Goal: Communication & Community: Share content

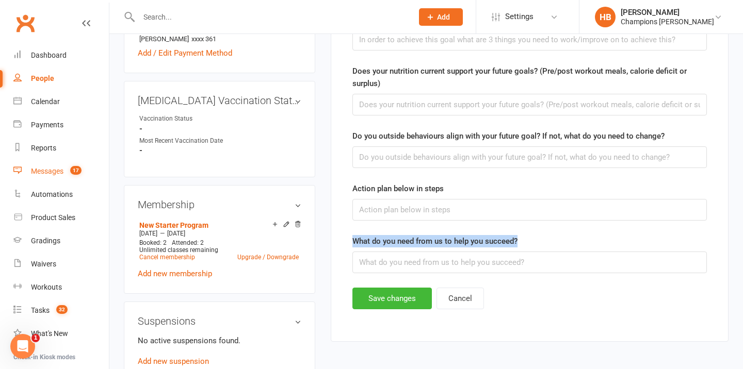
click at [69, 169] on count-badge "17" at bounding box center [73, 171] width 17 height 8
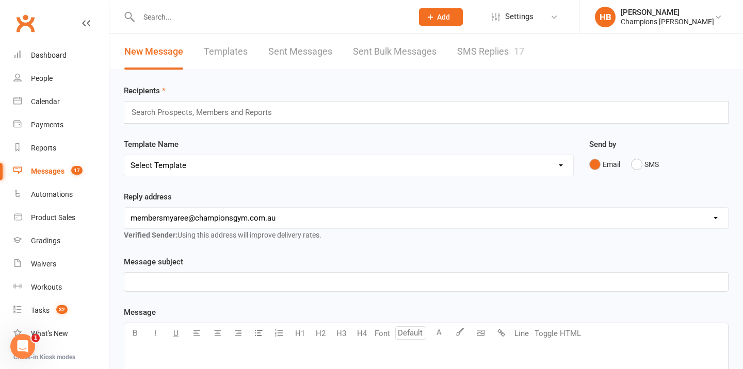
click at [205, 51] on link "Templates" at bounding box center [226, 52] width 44 height 36
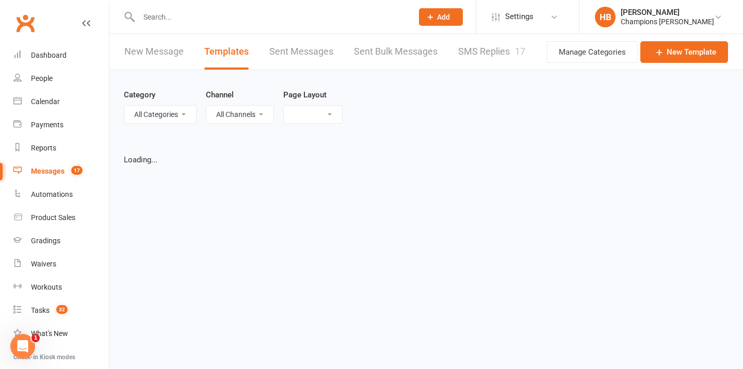
select select "list"
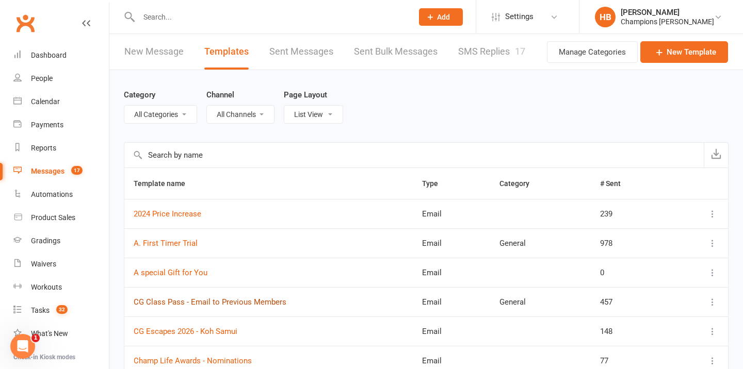
click at [249, 304] on link "CG Class Pass - Email to Previous Members" at bounding box center [210, 302] width 153 height 9
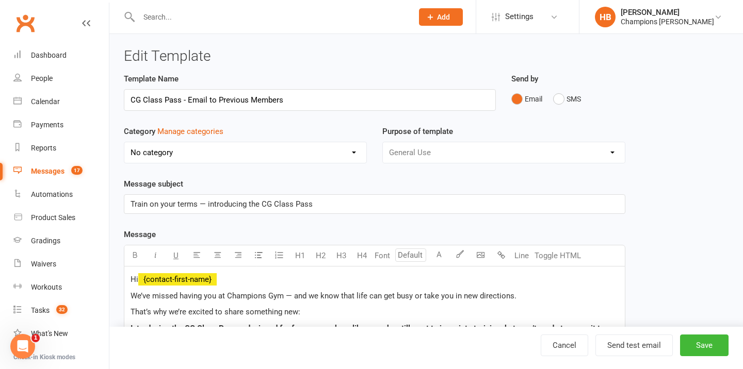
select select "4497"
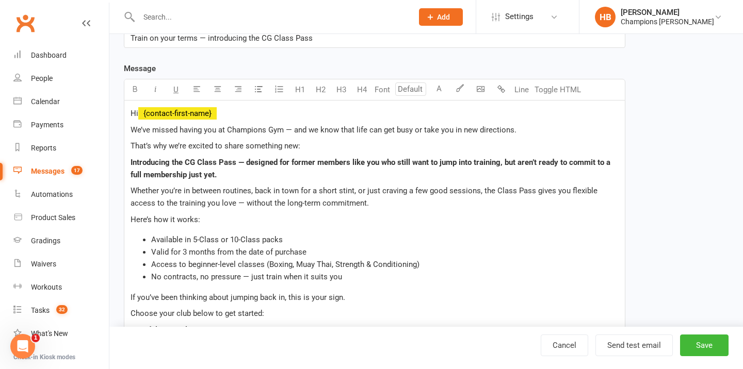
scroll to position [165, 0]
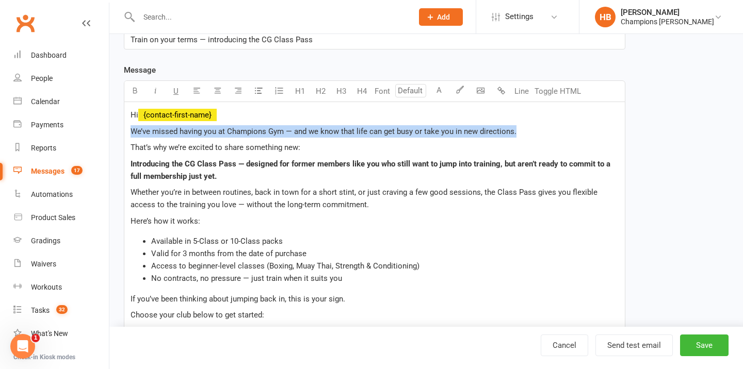
drag, startPoint x: 520, startPoint y: 128, endPoint x: 125, endPoint y: 134, distance: 394.2
click at [125, 134] on div "Hi ﻿ {contact-first-name} We’ve missed having you at Champions Gym — and we kno…" at bounding box center [374, 360] width 500 height 516
copy span "We’ve missed having you at Champions Gym — and we know that life can get busy o…"
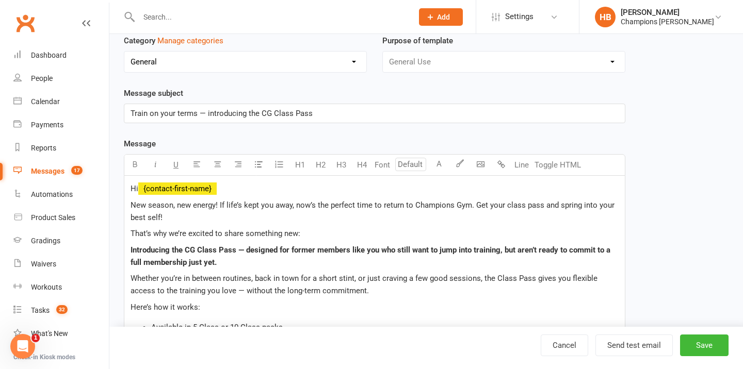
scroll to position [82, 0]
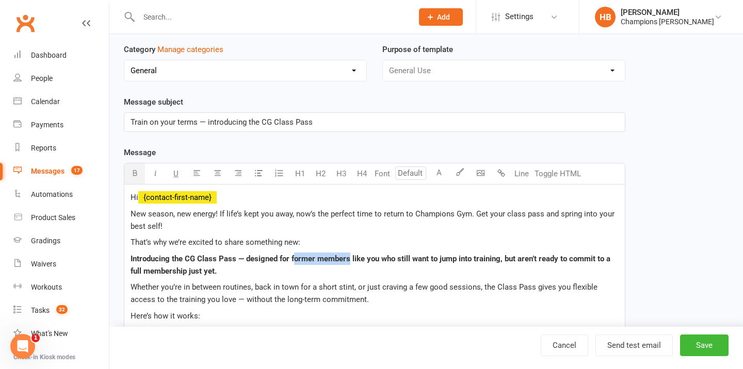
drag, startPoint x: 293, startPoint y: 259, endPoint x: 348, endPoint y: 256, distance: 55.3
click at [348, 256] on span "— designed for former members like you who still want to jump into training, bu…" at bounding box center [372, 265] width 482 height 22
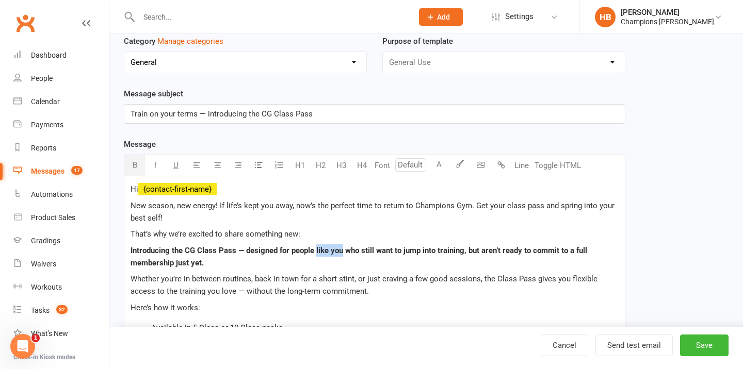
drag, startPoint x: 316, startPoint y: 251, endPoint x: 344, endPoint y: 251, distance: 27.9
click at [344, 251] on span "— designed for people like you who still want to jump into training, but aren’t…" at bounding box center [360, 257] width 459 height 22
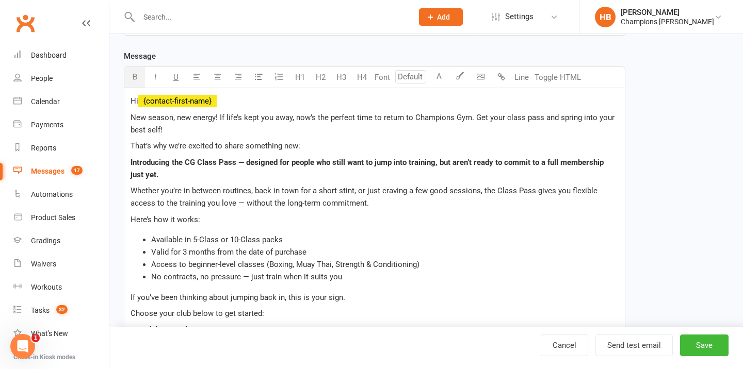
scroll to position [189, 0]
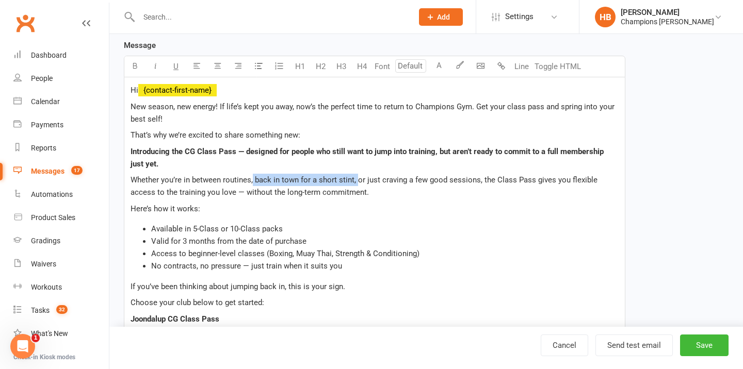
drag, startPoint x: 355, startPoint y: 181, endPoint x: 253, endPoint y: 179, distance: 102.7
click at [253, 179] on span "Whether you’re in between routines, back in town for a short stint, or just cra…" at bounding box center [365, 186] width 469 height 22
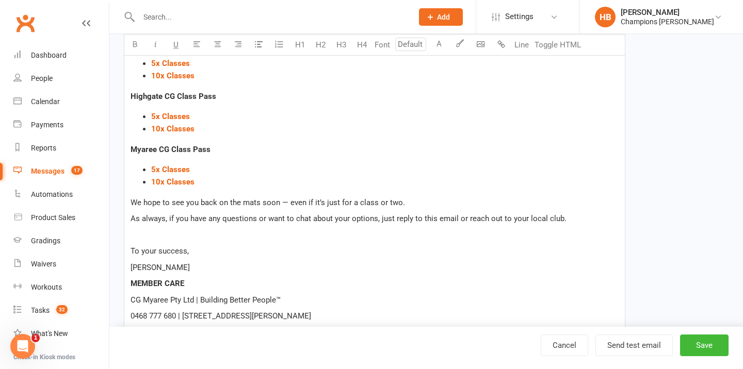
scroll to position [466, 0]
drag, startPoint x: 218, startPoint y: 201, endPoint x: 199, endPoint y: 202, distance: 19.1
click at [199, 202] on span "We hope to see you back on the mats soon — even if it’s just for a class or two." at bounding box center [268, 202] width 274 height 9
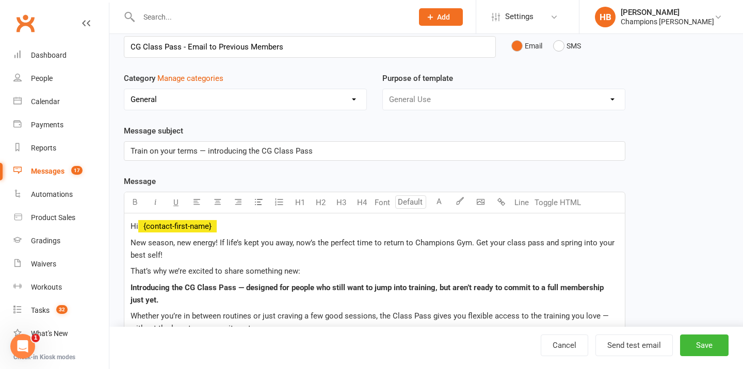
scroll to position [52, 0]
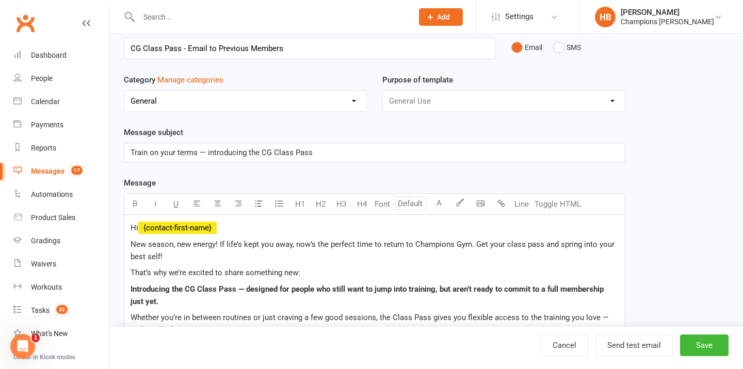
click at [234, 155] on span "Train on your terms — introducing the CG Class Pass" at bounding box center [222, 152] width 182 height 9
copy span "Train on your terms — introducing the CG Class Pass"
click at [285, 54] on input "CG Class Pass - Email to Previous Members" at bounding box center [310, 49] width 372 height 22
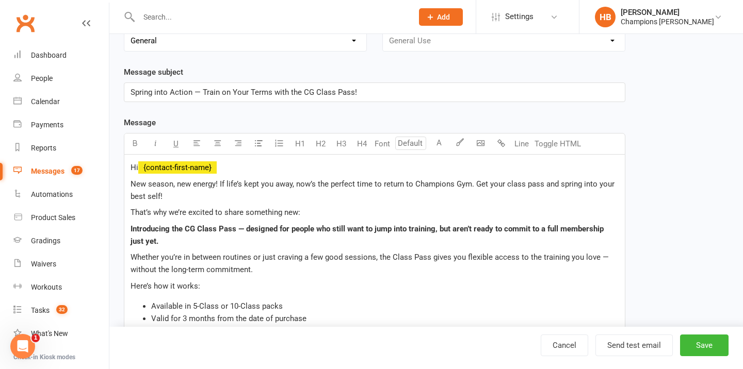
scroll to position [113, 0]
type input "CG Class Pass - Email to Previous Members/Prospects"
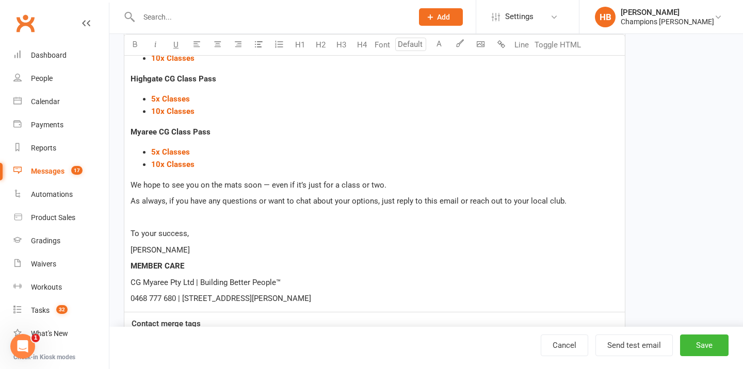
click at [172, 184] on div "Hi ﻿ {contact-first-name} New season, new energy! If life’s kept you away, now’…" at bounding box center [374, 48] width 500 height 528
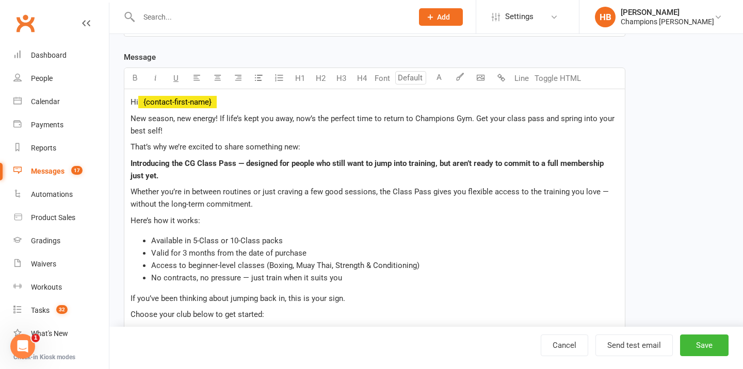
scroll to position [168, 0]
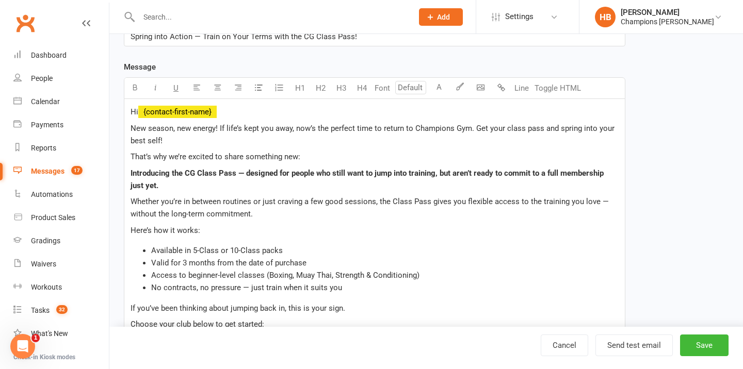
click at [173, 127] on span "New season, new energy! If life’s kept you away, now’s the perfect time to retu…" at bounding box center [374, 135] width 486 height 22
click at [702, 344] on button "Save" at bounding box center [704, 346] width 48 height 22
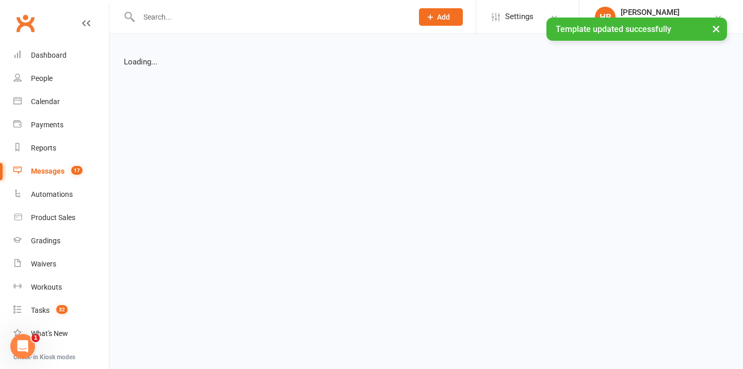
select select "list"
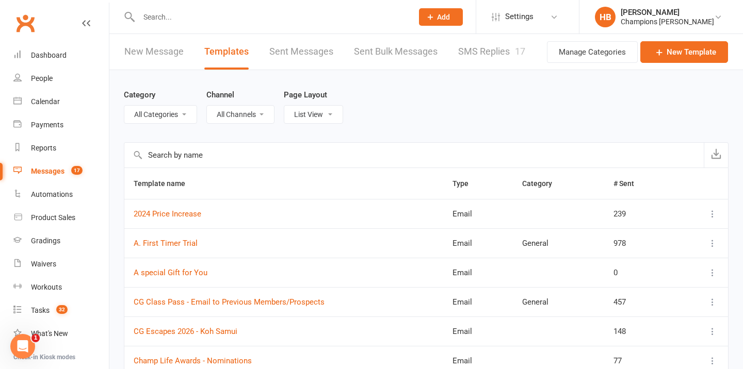
click at [150, 54] on link "New Message" at bounding box center [153, 52] width 59 height 36
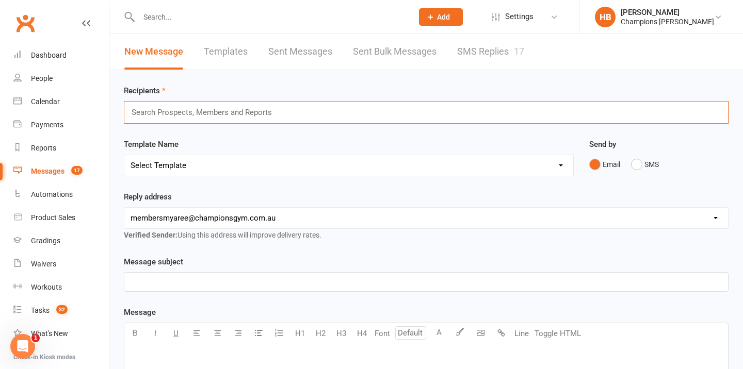
click at [176, 111] on input "text" at bounding box center [206, 112] width 151 height 13
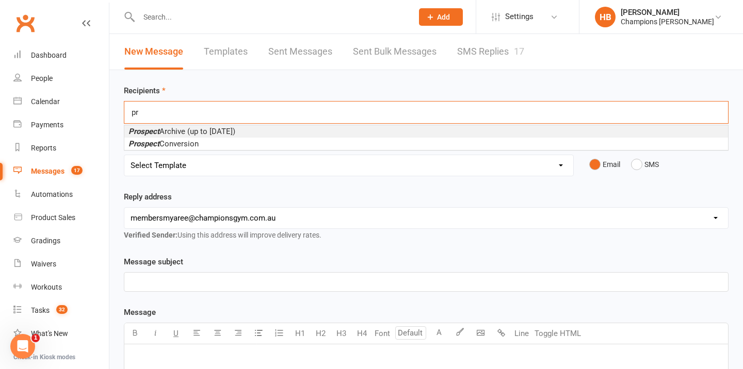
type input "p"
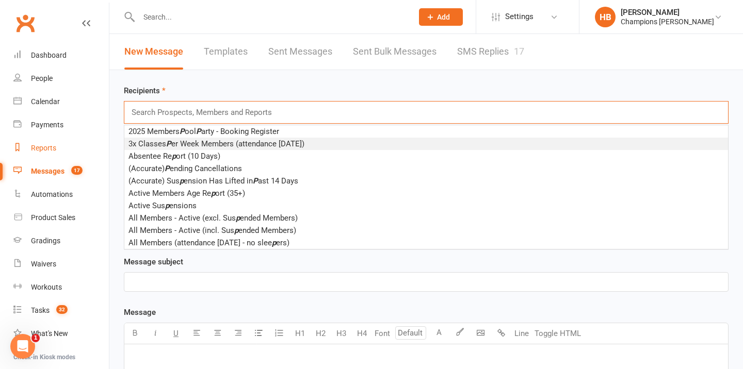
click at [65, 149] on link "Reports" at bounding box center [60, 148] width 95 height 23
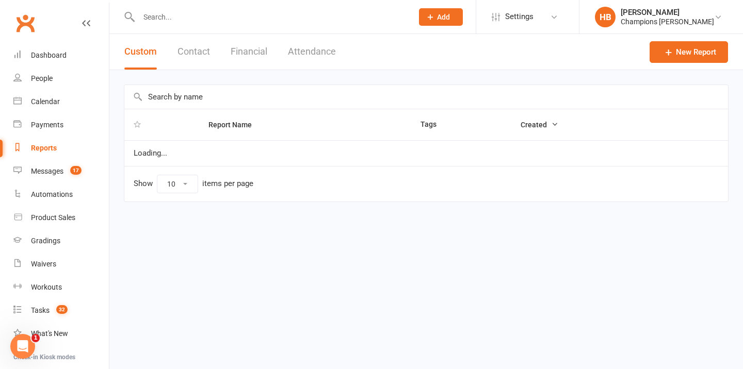
click at [205, 91] on input "text" at bounding box center [426, 97] width 604 height 24
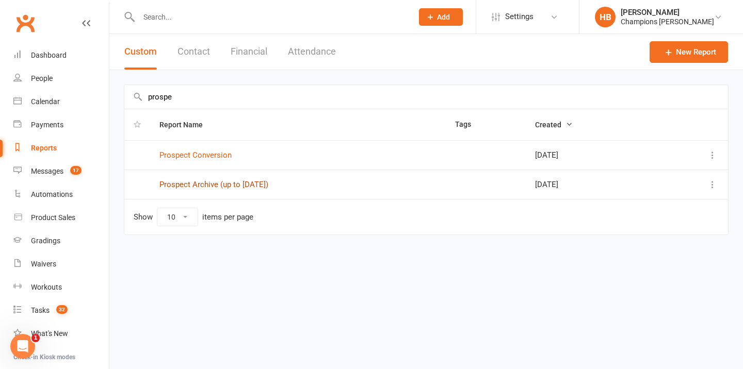
type input "prospe"
click at [233, 187] on link "Prospect Archive (up to [DATE])" at bounding box center [213, 184] width 109 height 9
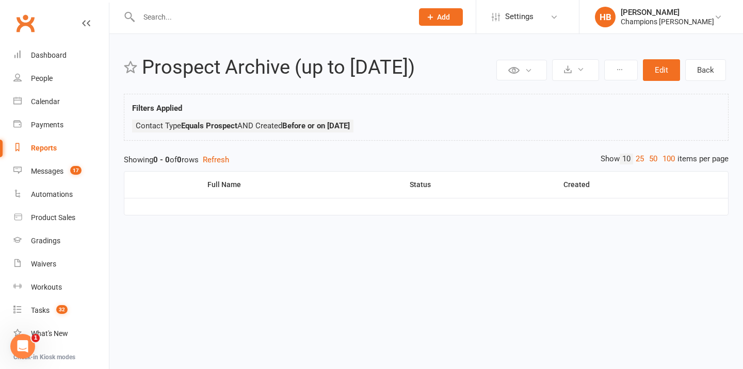
click at [76, 144] on link "Reports" at bounding box center [60, 148] width 95 height 23
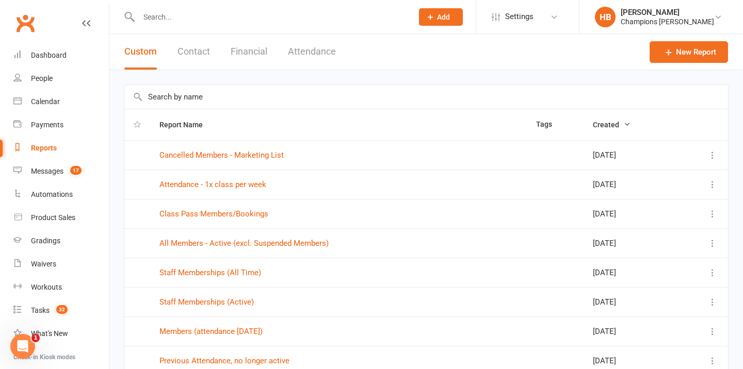
click at [184, 96] on input "text" at bounding box center [426, 97] width 604 height 24
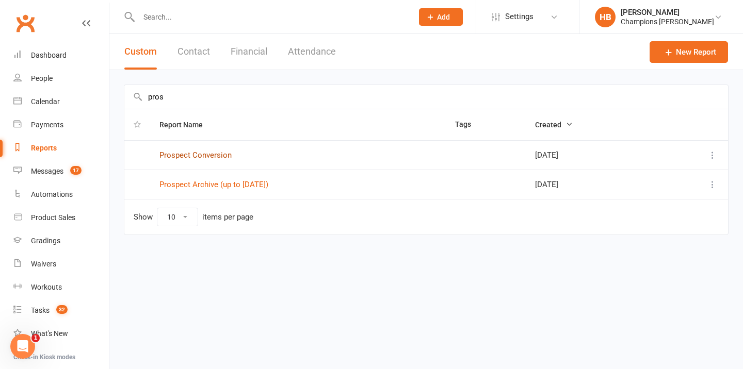
type input "pros"
click at [180, 156] on link "Prospect Conversion" at bounding box center [195, 155] width 72 height 9
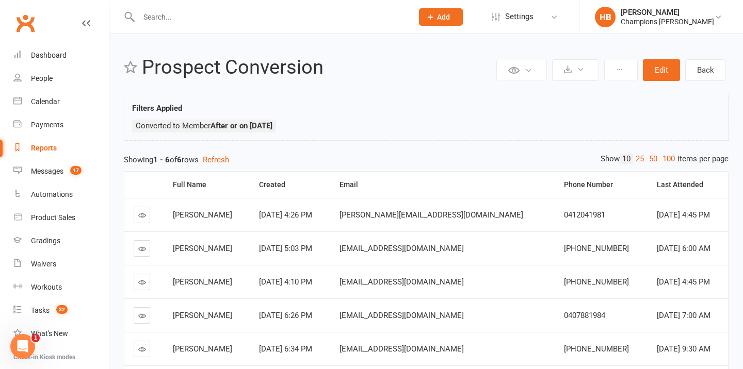
scroll to position [96, 0]
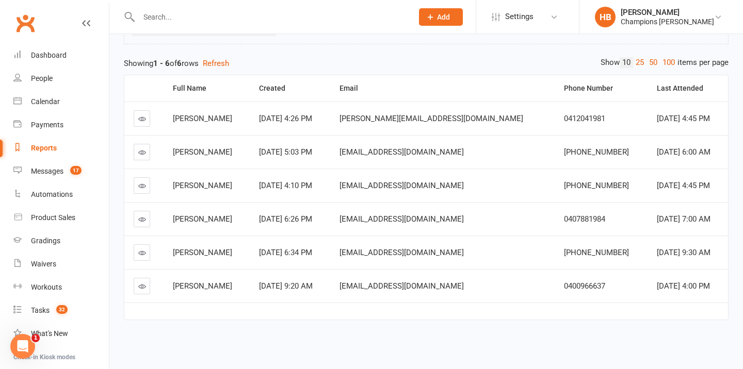
click at [48, 153] on link "Reports" at bounding box center [60, 148] width 95 height 23
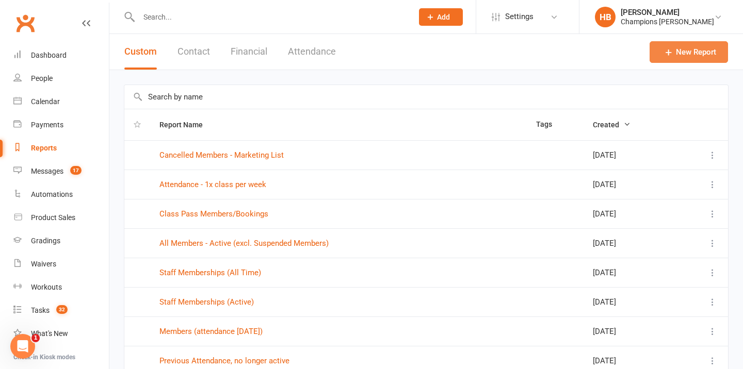
click at [681, 60] on link "New Report" at bounding box center [689, 52] width 78 height 22
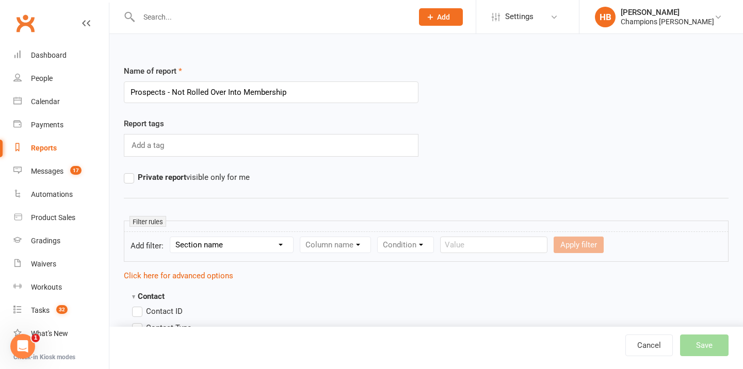
type input "Prospects - Not Rolled Over Into Membership"
click at [225, 246] on select "Section name Contact Attendance Aggregate Payment Booking Waitlist Attendees Ca…" at bounding box center [231, 244] width 123 height 15
select select "0"
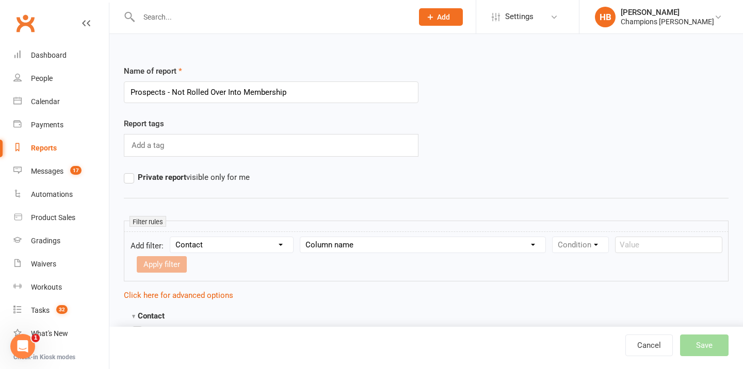
click at [338, 240] on select "Column name Contact Type First Name Last Name Full Name Email Phone Number Addr…" at bounding box center [422, 244] width 245 height 15
select select "12"
click at [581, 246] on select "Condition Equals Does not equal Contains Does not contain Is blank or does not …" at bounding box center [612, 244] width 119 height 15
select select "0"
click at [241, 265] on select "Value Prospect: Initial Contact Prospect: Follow-up Call Prospect: Follow-up Em…" at bounding box center [193, 264] width 112 height 15
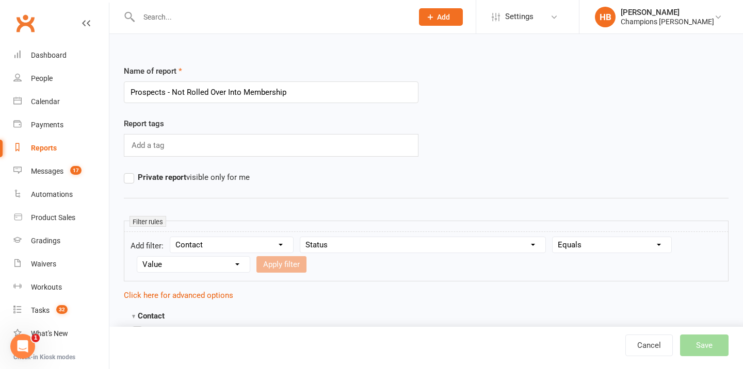
select select "4"
click at [286, 259] on button "Apply filter" at bounding box center [281, 264] width 50 height 17
select select
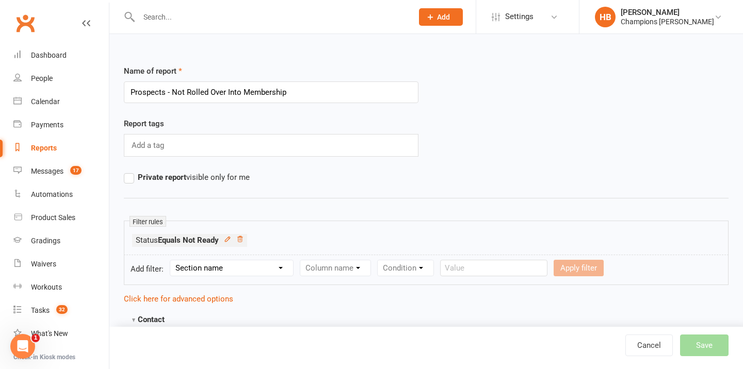
click at [279, 266] on select "Section name Contact Attendance Aggregate Payment Booking Waitlist Attendees Ca…" at bounding box center [231, 268] width 123 height 15
select select "0"
drag, startPoint x: 279, startPoint y: 266, endPoint x: 355, endPoint y: 273, distance: 77.2
click at [356, 273] on select "Column name" at bounding box center [335, 268] width 70 height 15
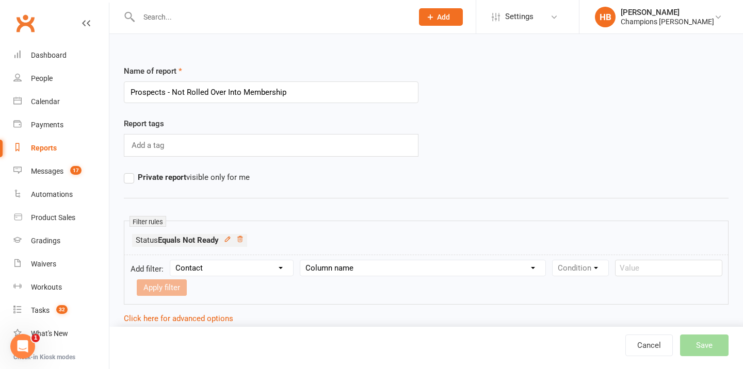
select select "0"
click at [579, 267] on select "Condition Equals Does not equal Contains Does not contain Is blank or does not …" at bounding box center [612, 268] width 119 height 15
select select "0"
click at [214, 291] on select "Value Member Prospect Non-attending Contact" at bounding box center [187, 287] width 100 height 15
select select "1"
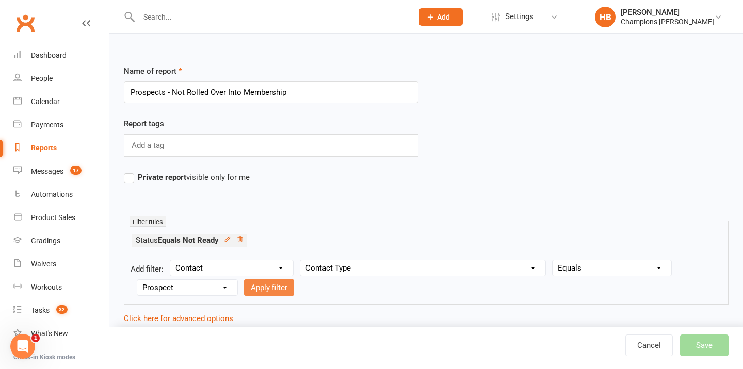
click at [262, 289] on button "Apply filter" at bounding box center [269, 288] width 50 height 17
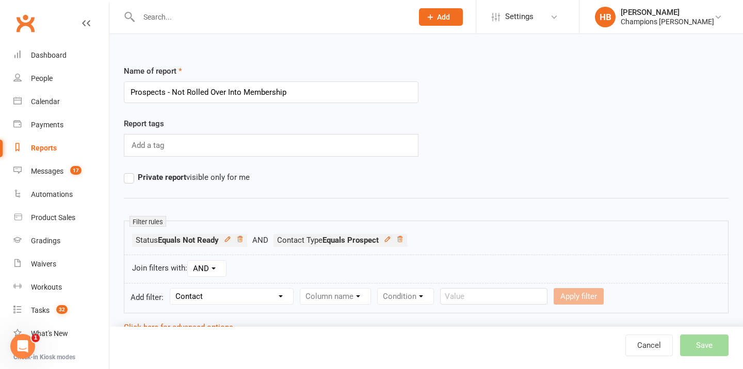
select select
click at [241, 239] on icon at bounding box center [239, 239] width 7 height 7
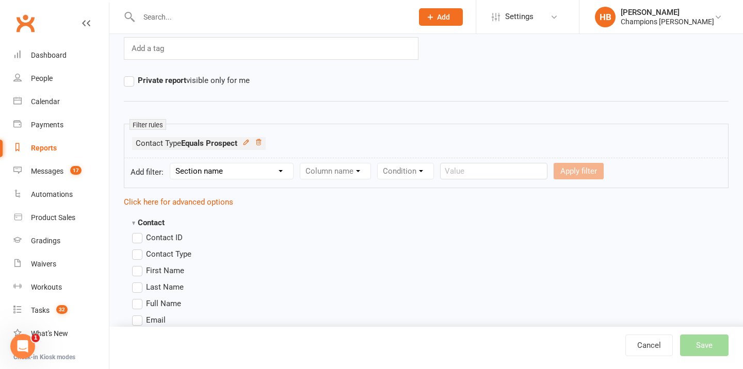
scroll to position [140, 0]
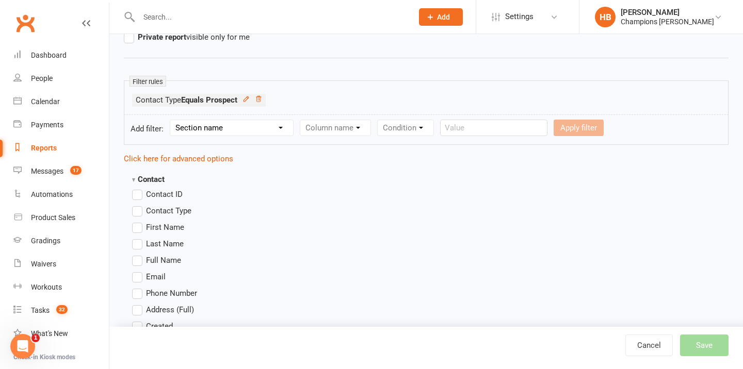
click at [139, 258] on label "Full Name" at bounding box center [156, 260] width 49 height 12
click at [139, 254] on input "Full Name" at bounding box center [135, 254] width 7 height 0
click at [139, 277] on label "Email" at bounding box center [149, 277] width 34 height 12
click at [139, 271] on input "Email" at bounding box center [135, 271] width 7 height 0
click at [137, 298] on label "Phone Number" at bounding box center [164, 293] width 65 height 12
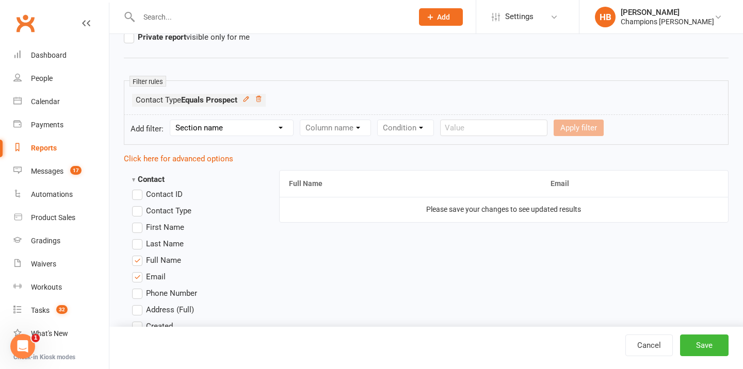
click at [137, 287] on input "Phone Number" at bounding box center [135, 287] width 7 height 0
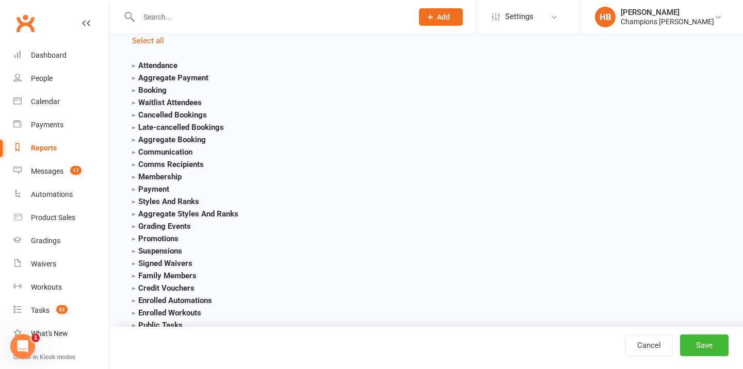
scroll to position [1095, 0]
click at [716, 353] on button "Save" at bounding box center [704, 346] width 48 height 22
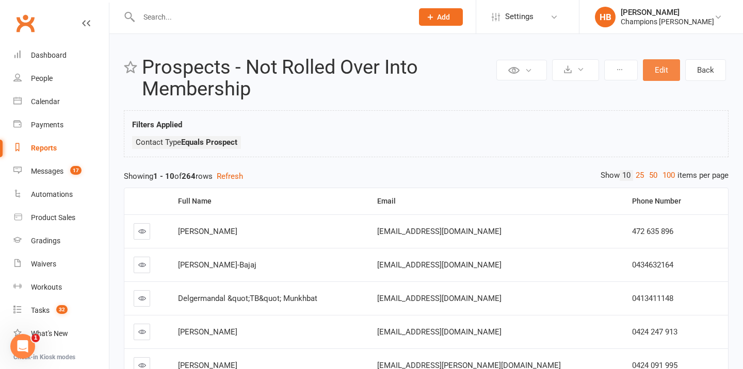
click at [668, 65] on button "Edit" at bounding box center [661, 70] width 37 height 22
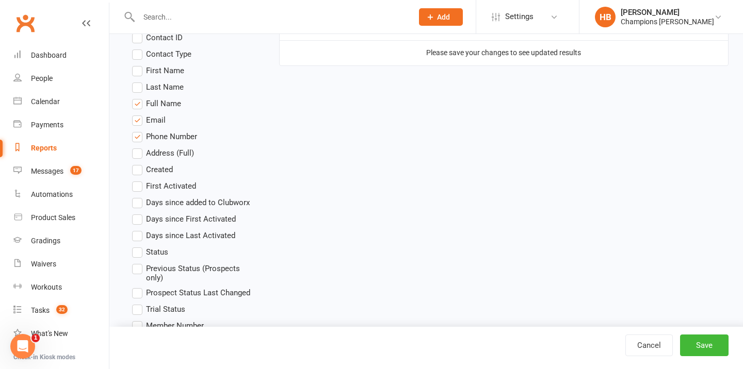
scroll to position [299, 0]
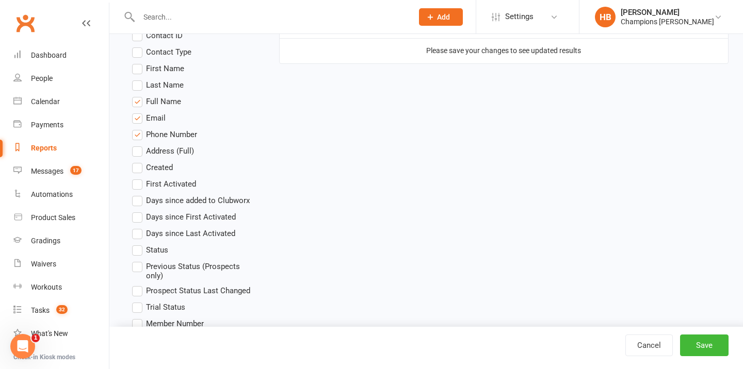
click at [138, 253] on label "Status" at bounding box center [150, 250] width 36 height 12
click at [138, 244] on input "Status" at bounding box center [135, 244] width 7 height 0
click at [142, 264] on label "Previous Status (Prospects only)" at bounding box center [193, 271] width 123 height 20
click at [139, 261] on input "Previous Status (Prospects only)" at bounding box center [135, 261] width 7 height 0
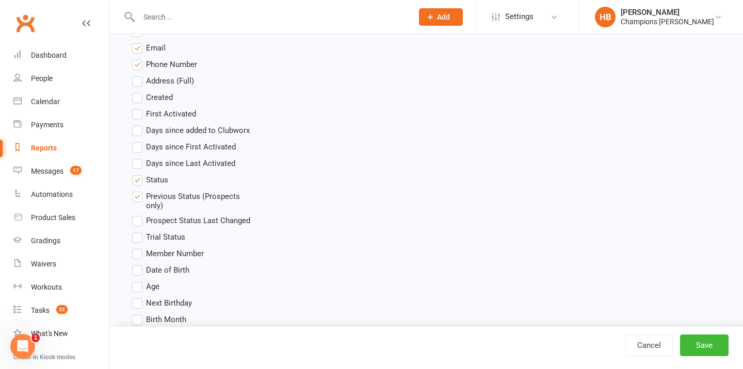
scroll to position [380, 0]
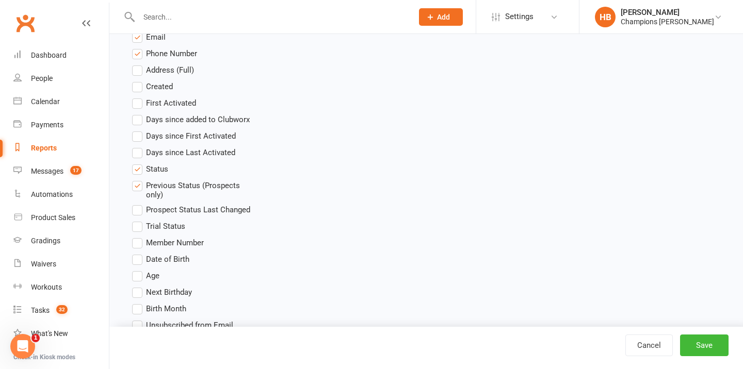
click at [141, 207] on label "Prospect Status Last Changed" at bounding box center [191, 210] width 118 height 12
click at [139, 204] on input "Prospect Status Last Changed" at bounding box center [135, 204] width 7 height 0
click at [710, 347] on button "Save" at bounding box center [704, 346] width 48 height 22
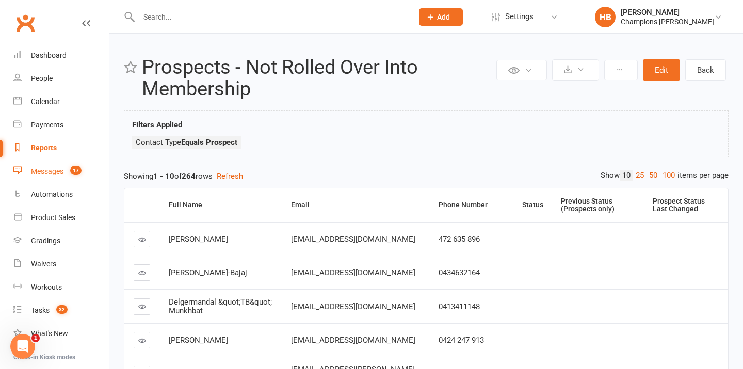
click at [58, 165] on link "Messages 17" at bounding box center [60, 171] width 95 height 23
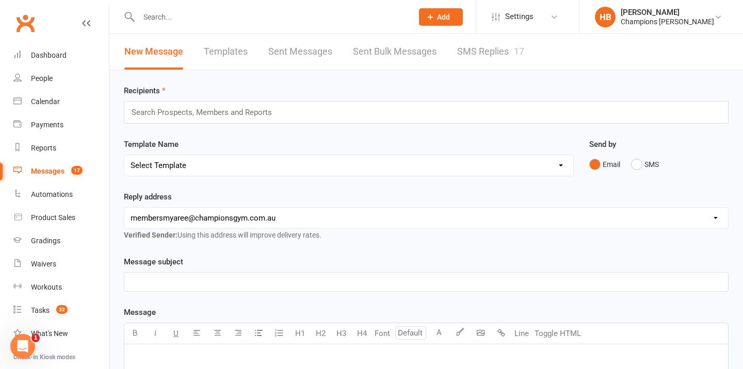
click at [180, 113] on input "text" at bounding box center [206, 112] width 151 height 13
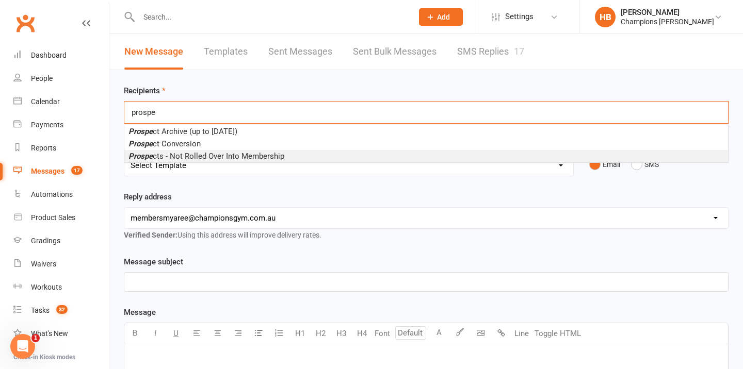
type input "prospe"
click at [220, 156] on span "Prospe cts - Not Rolled Over Into Membership" at bounding box center [206, 156] width 156 height 9
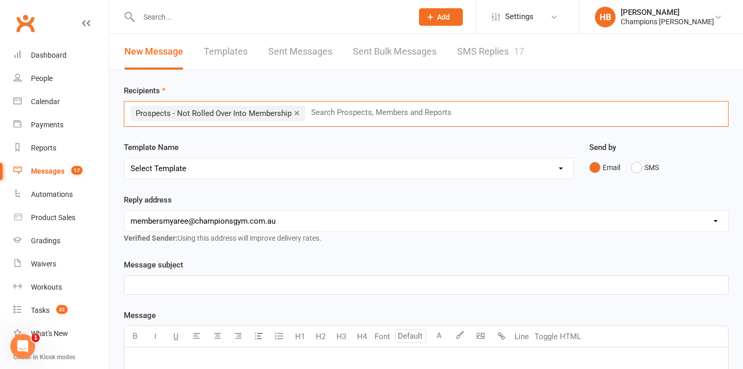
click at [207, 172] on select "Select Template [Email] A. First Timer Trial [Email] CG Class Pass - Email to P…" at bounding box center [348, 168] width 449 height 21
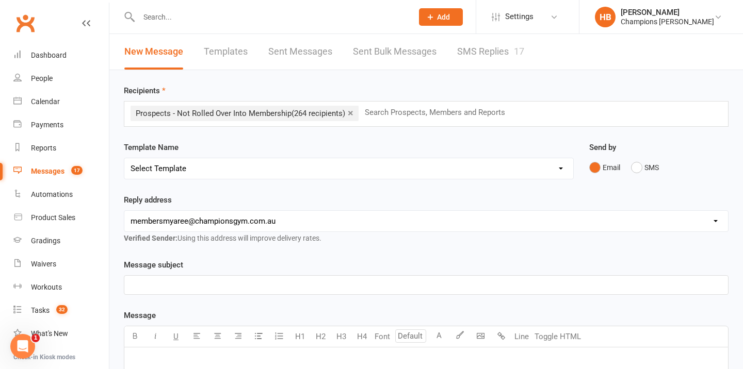
select select "1"
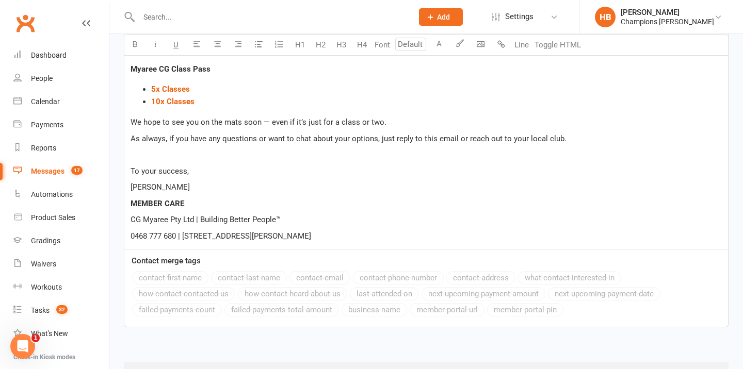
scroll to position [653, 0]
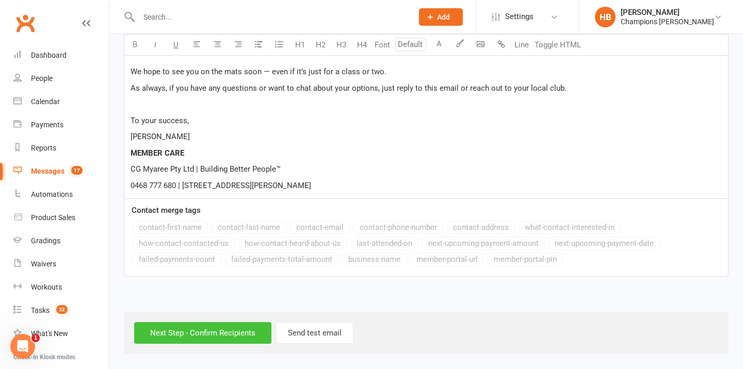
click at [193, 332] on input "Next Step - Confirm Recipients" at bounding box center [202, 333] width 137 height 22
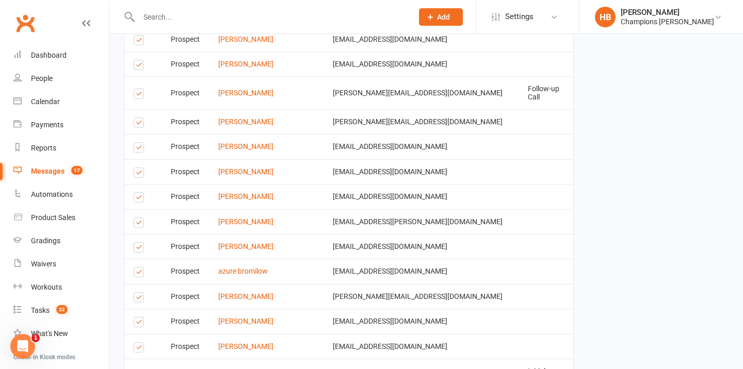
scroll to position [1787, 0]
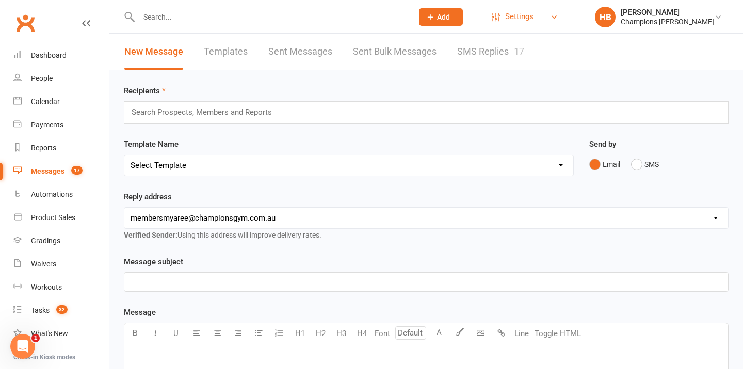
click at [547, 13] on link "Settings" at bounding box center [528, 16] width 72 height 23
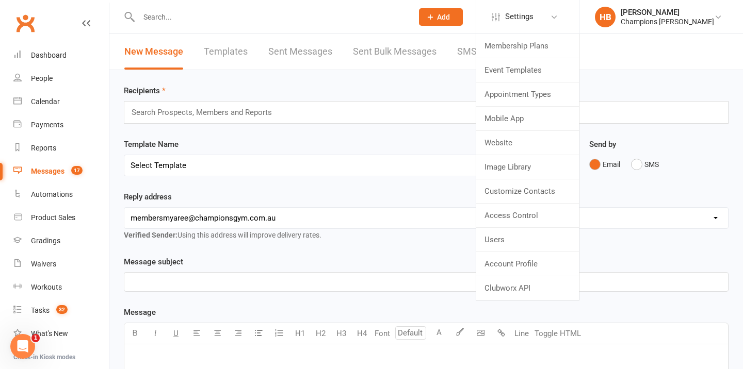
click at [238, 52] on link "Templates" at bounding box center [226, 52] width 44 height 36
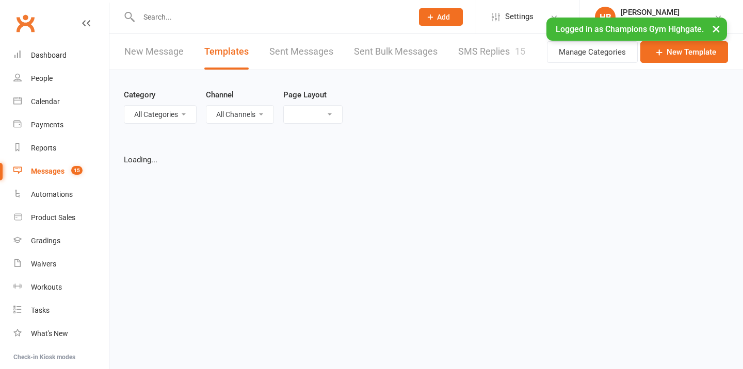
select select "list"
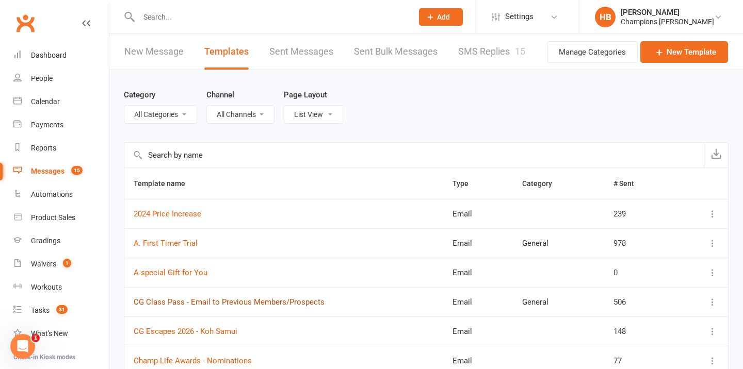
click at [171, 298] on link "CG Class Pass - Email to Previous Members/Prospects" at bounding box center [229, 302] width 191 height 9
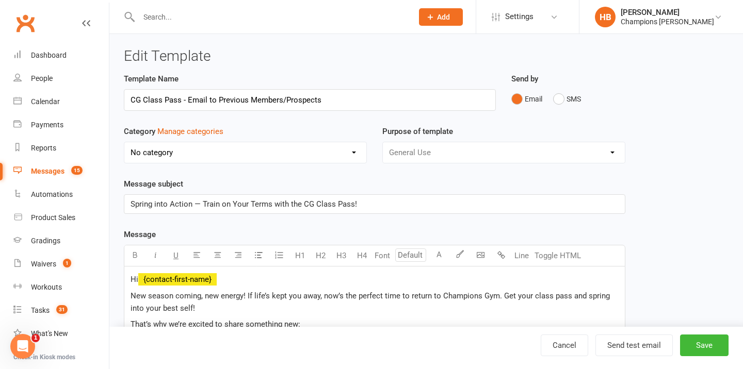
select select "4497"
click at [255, 205] on span "Spring into Action — Train on Your Terms with the CG Class Pass!" at bounding box center [244, 204] width 226 height 9
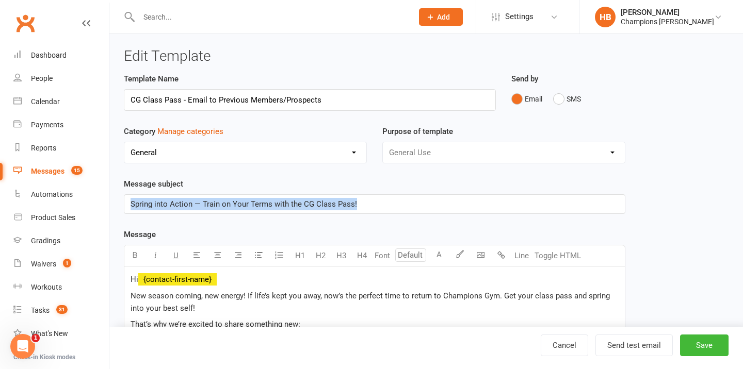
copy span "Spring into Action — Train on Your Terms with the CG Class Pass!"
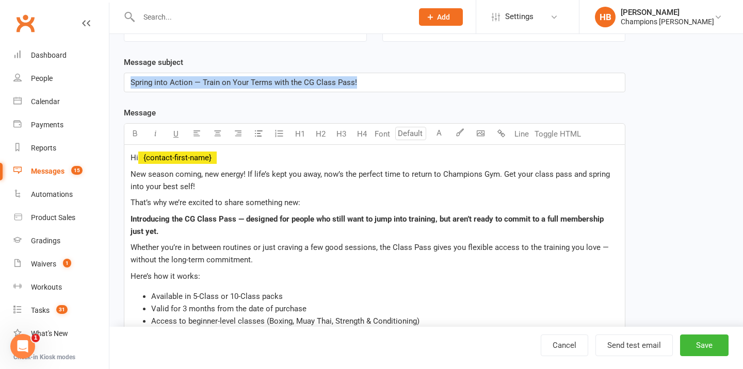
scroll to position [123, 0]
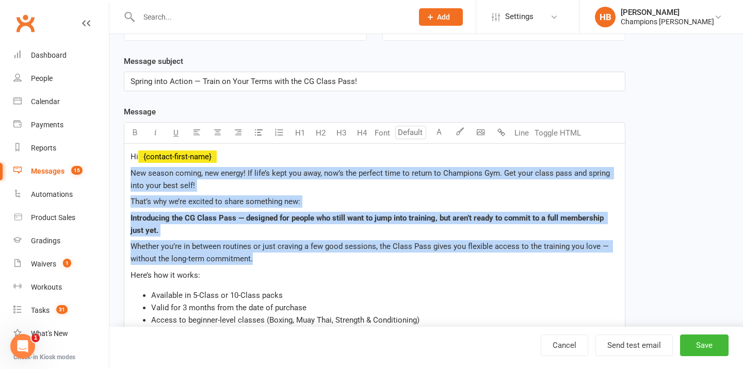
drag, startPoint x: 265, startPoint y: 256, endPoint x: 102, endPoint y: 176, distance: 182.3
click at [102, 176] on ui-view "Prospect Member Non-attending contact Class / event Appointment Grading event T…" at bounding box center [371, 346] width 743 height 932
copy div "New season coming, new energy! If life’s kept you away, now’s the perfect time …"
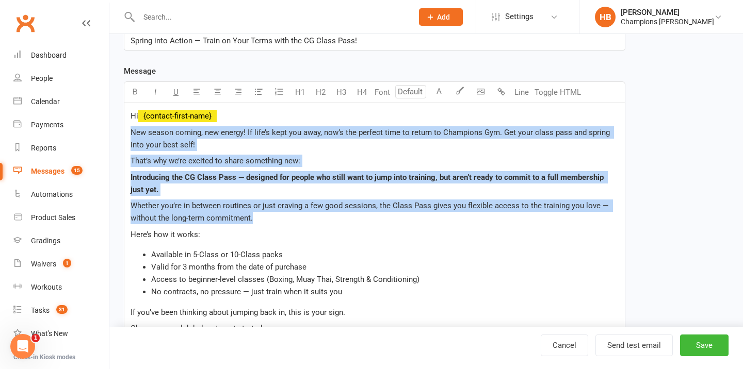
scroll to position [160, 0]
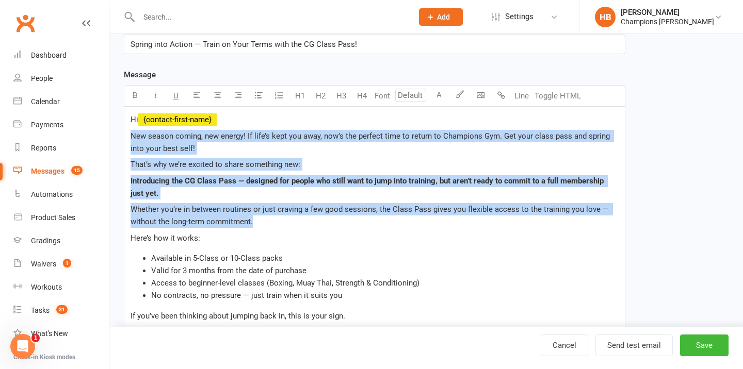
copy div "New season coming, new energy! If life’s kept you away, now’s the perfect time …"
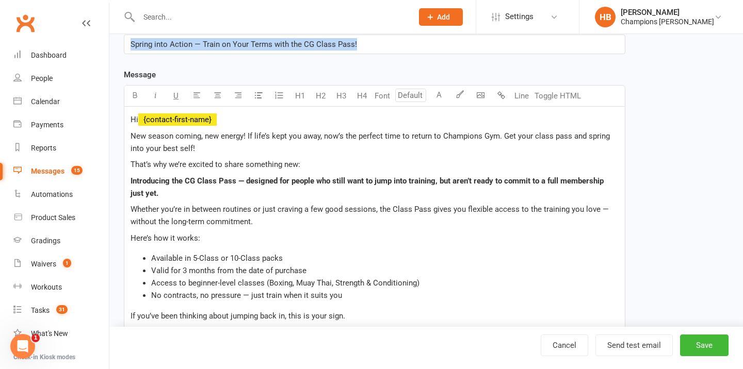
click at [205, 47] on span "Spring into Action — Train on Your Terms with the CG Class Pass!" at bounding box center [244, 44] width 226 height 9
copy span "Spring into Action — Train on Your Terms with the CG Class Pass!"
click at [52, 54] on div "Dashboard" at bounding box center [49, 55] width 36 height 8
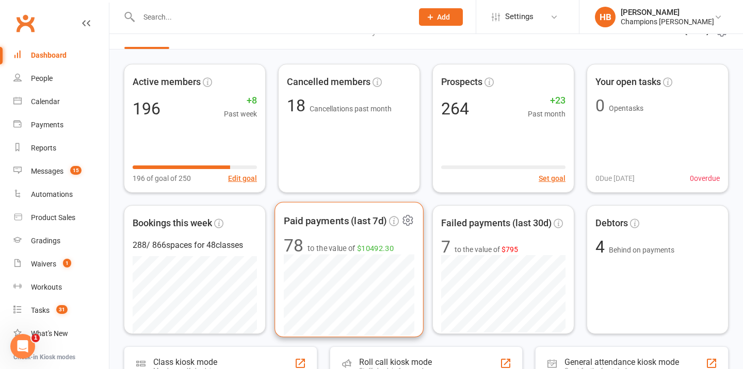
scroll to position [21, 0]
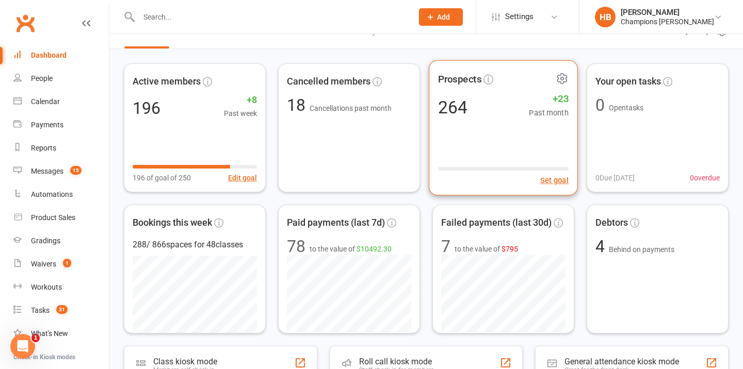
click at [522, 135] on div "Prospects 264 +23 Past month Set goal" at bounding box center [503, 128] width 149 height 136
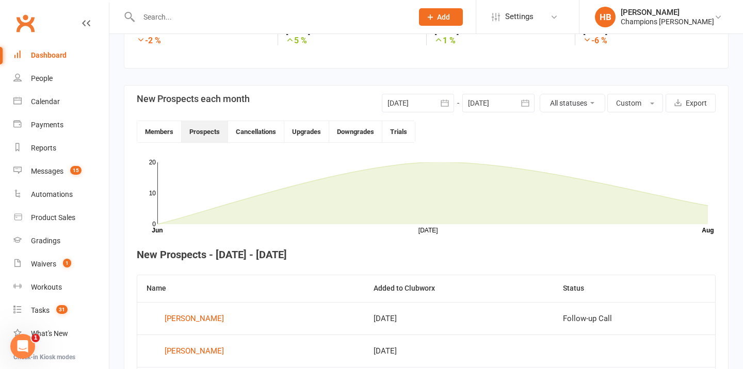
scroll to position [208, 0]
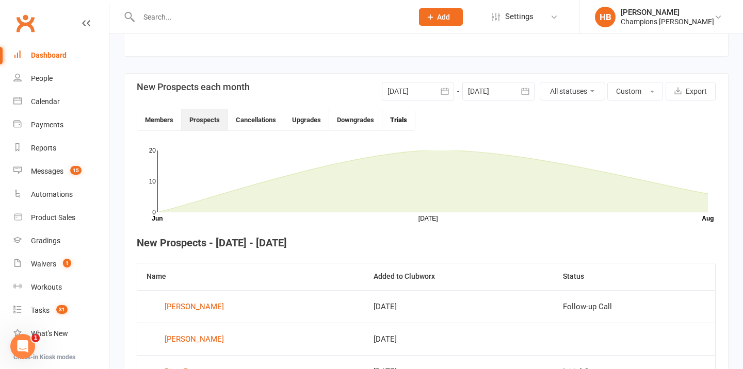
click at [397, 122] on button "Trials" at bounding box center [398, 119] width 33 height 21
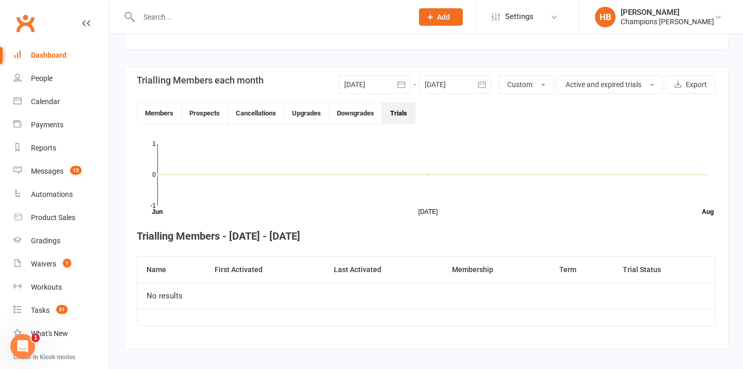
scroll to position [215, 0]
click at [190, 115] on button "Prospects" at bounding box center [205, 113] width 46 height 21
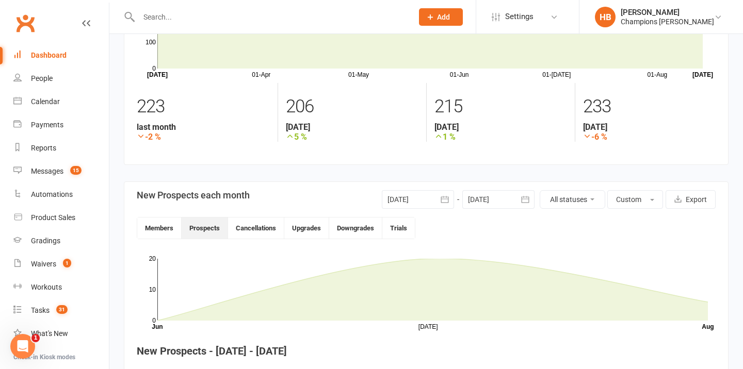
scroll to position [0, 0]
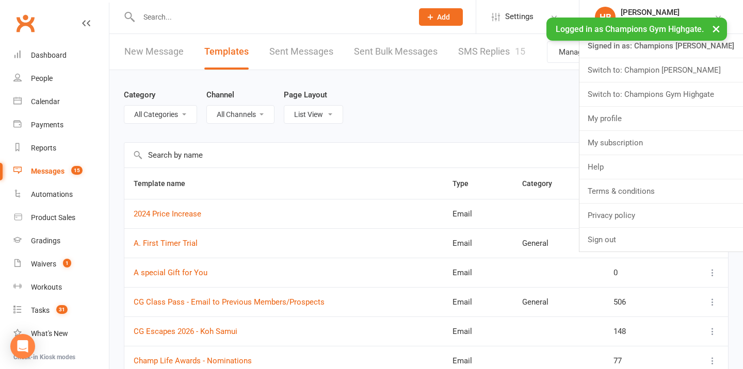
click at [665, 66] on link "Switch to: Champion Gym Joondalup" at bounding box center [661, 70] width 164 height 24
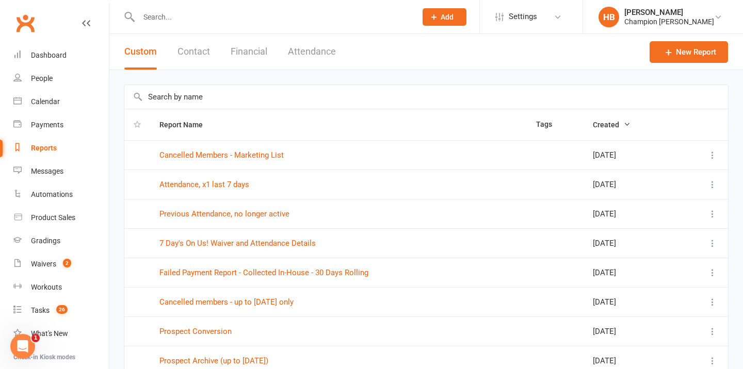
click at [242, 96] on input "text" at bounding box center [426, 97] width 604 height 24
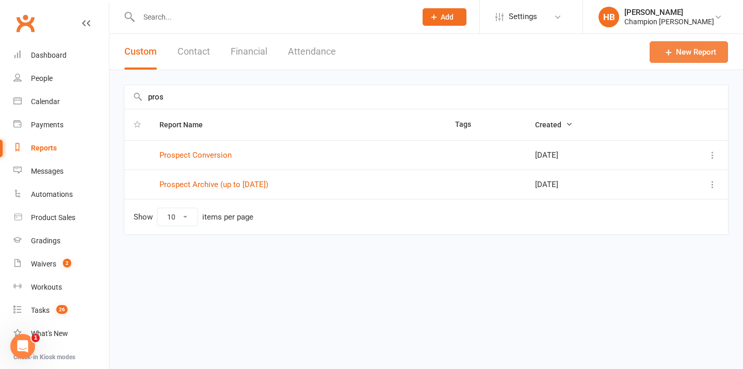
type input "pros"
click at [670, 52] on icon at bounding box center [668, 52] width 10 height 10
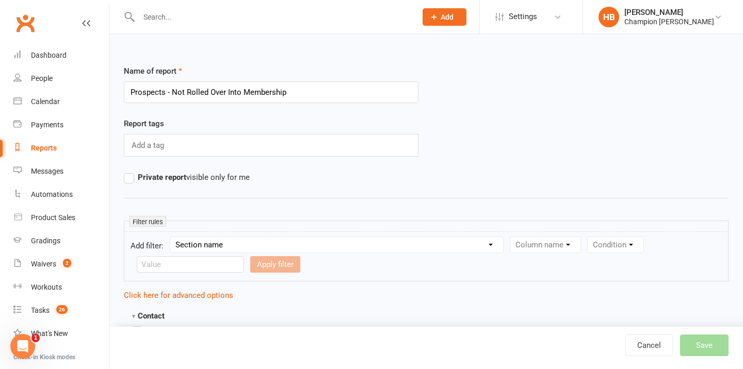
type input "Prospects - Not Rolled Over Into Membership"
click at [217, 240] on select "Section name Contact Attendance Aggregate Payment Booking Waitlist Attendees Ca…" at bounding box center [336, 244] width 333 height 15
select select "0"
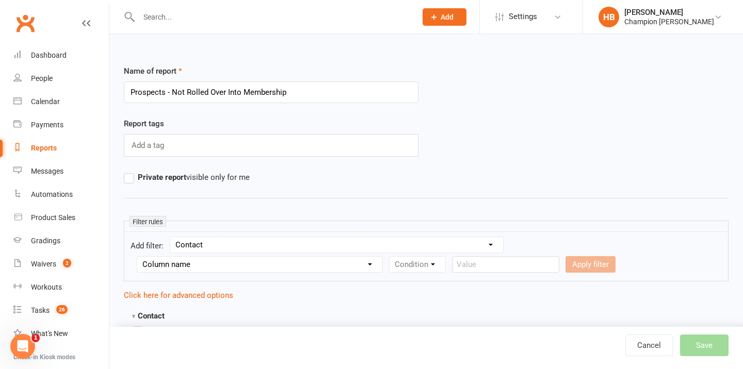
click at [559, 243] on form "Add filter: Section name Contact Attendance Aggregate Payment Booking Waitlist …" at bounding box center [426, 257] width 605 height 50
click at [220, 269] on select "Column name Contact Type First Name Last Name Full Name Email Phone Number Addr…" at bounding box center [259, 264] width 245 height 15
select select "0"
click at [409, 263] on select "Condition Equals Does not equal Contains Does not contain Is blank or does not …" at bounding box center [448, 264] width 119 height 15
select select "0"
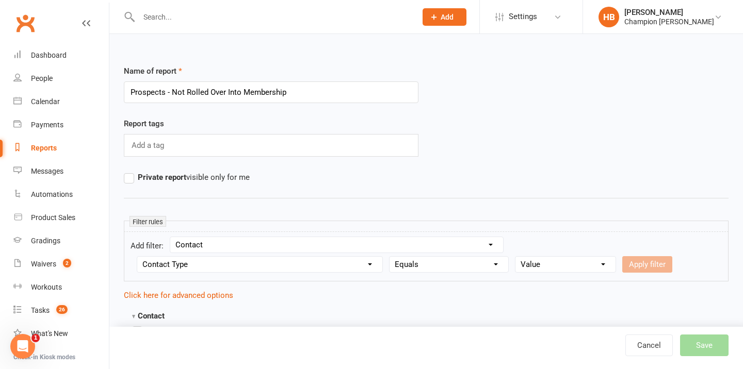
click at [529, 267] on select "Value Member Prospect Non-attending Contact" at bounding box center [565, 264] width 100 height 15
select select "1"
click at [634, 267] on button "Apply filter" at bounding box center [647, 264] width 50 height 17
select select
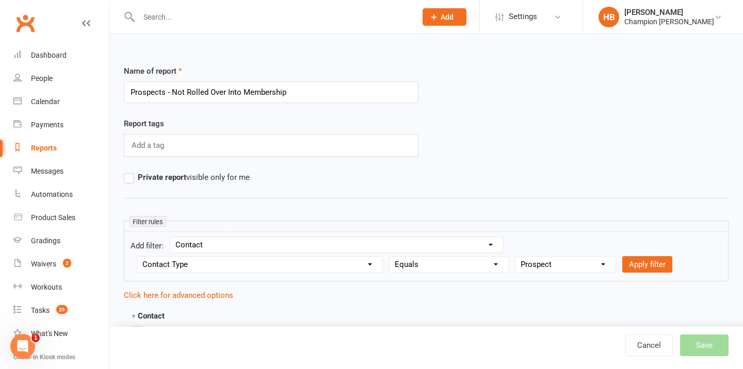
select select
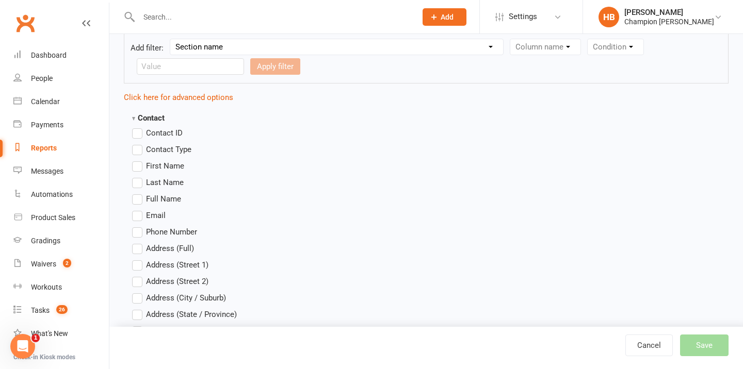
scroll to position [358, 0]
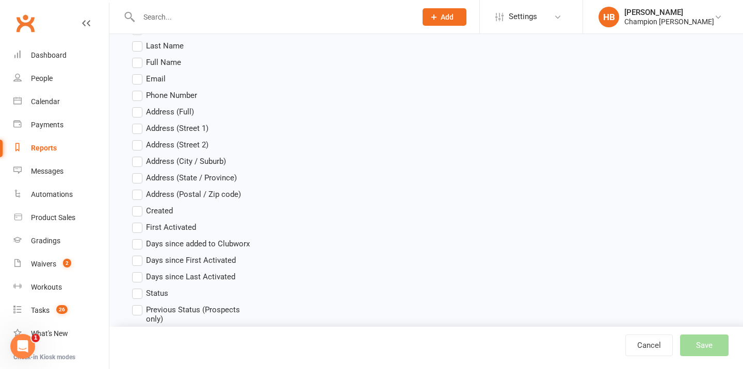
click at [137, 66] on label "Full Name" at bounding box center [156, 62] width 49 height 12
click at [137, 56] on input "Full Name" at bounding box center [135, 56] width 7 height 0
click at [137, 80] on label "Email" at bounding box center [149, 79] width 34 height 12
click at [137, 73] on input "Email" at bounding box center [135, 73] width 7 height 0
click at [137, 93] on label "Phone Number" at bounding box center [164, 95] width 65 height 12
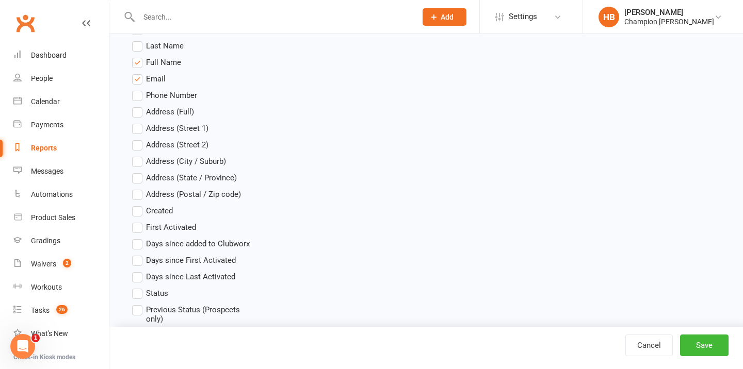
click at [137, 89] on input "Phone Number" at bounding box center [135, 89] width 7 height 0
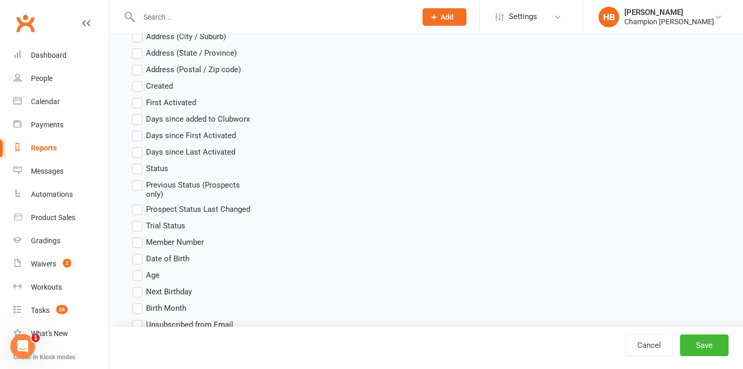
scroll to position [497, 0]
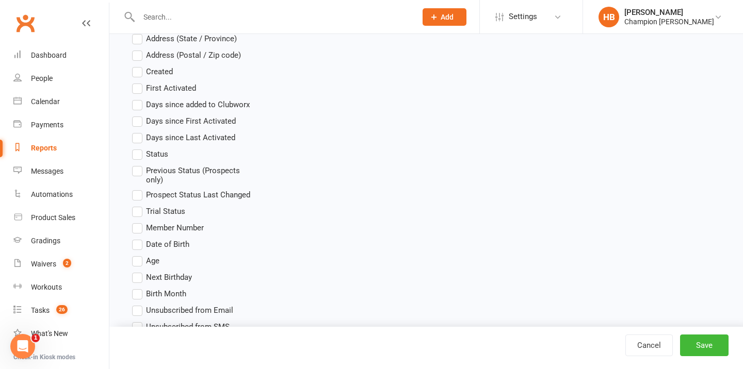
click at [136, 154] on label "Status" at bounding box center [150, 154] width 36 height 12
click at [136, 148] on input "Status" at bounding box center [135, 148] width 7 height 0
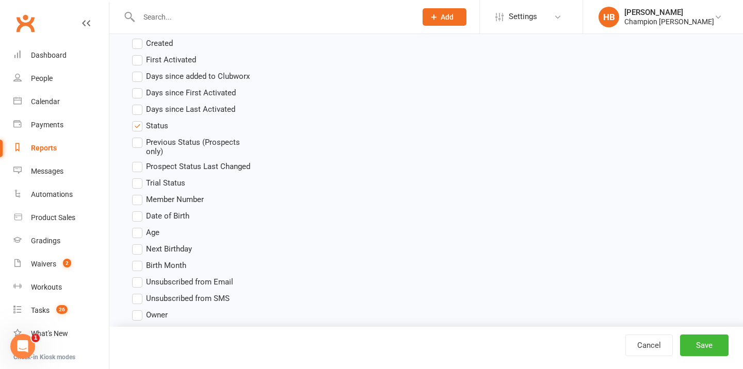
scroll to position [529, 0]
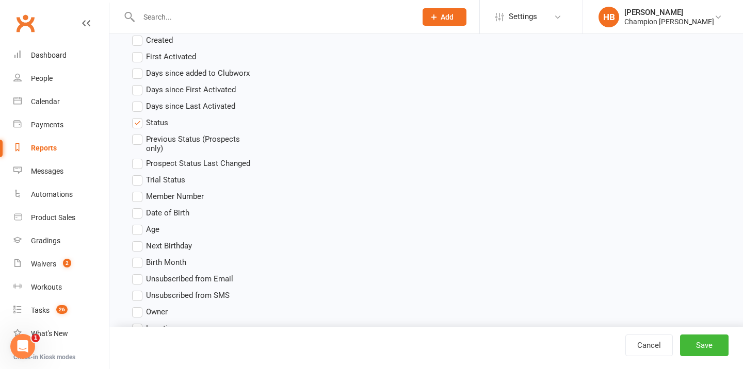
click at [138, 143] on label "Previous Status (Prospects only)" at bounding box center [193, 143] width 123 height 20
click at [138, 133] on input "Previous Status (Prospects only)" at bounding box center [135, 133] width 7 height 0
click at [700, 350] on button "Save" at bounding box center [704, 346] width 48 height 22
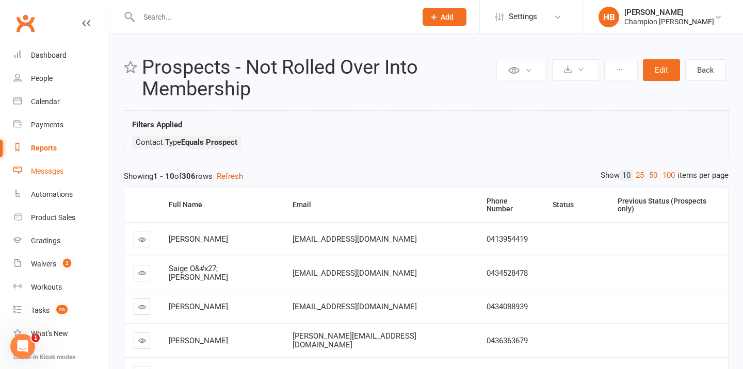
click at [43, 169] on div "Messages" at bounding box center [47, 171] width 33 height 8
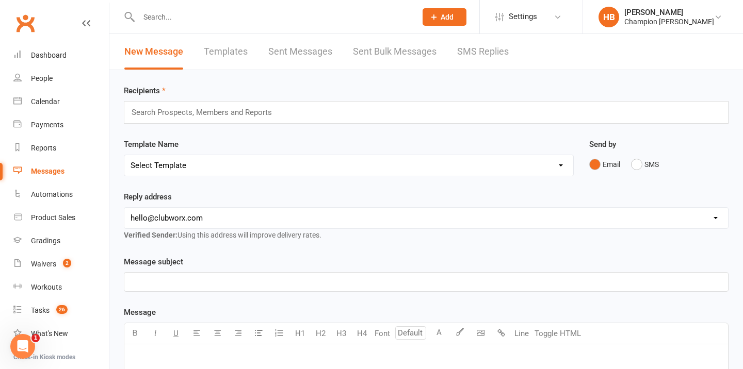
click at [216, 55] on link "Templates" at bounding box center [226, 52] width 44 height 36
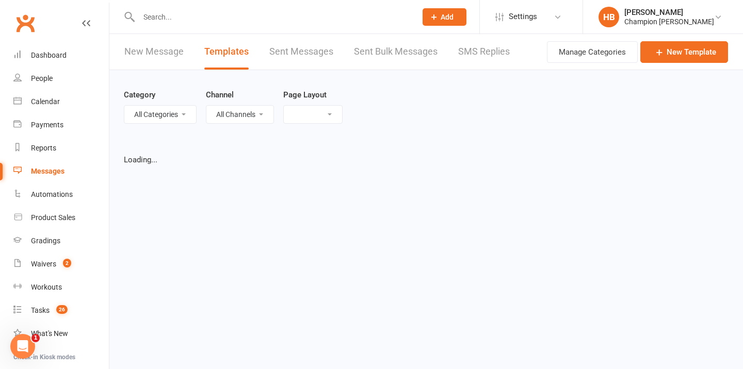
select select "list"
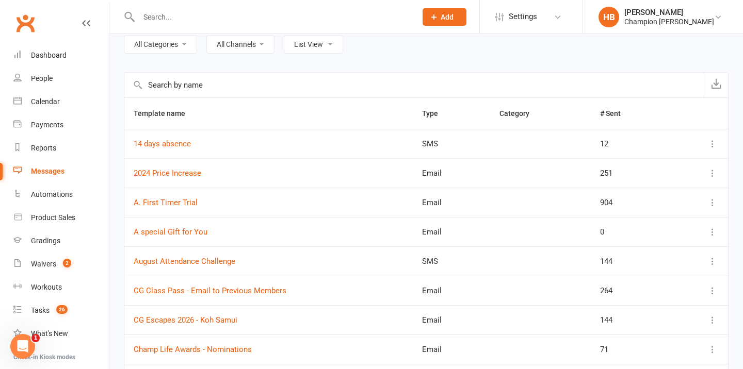
scroll to position [112, 0]
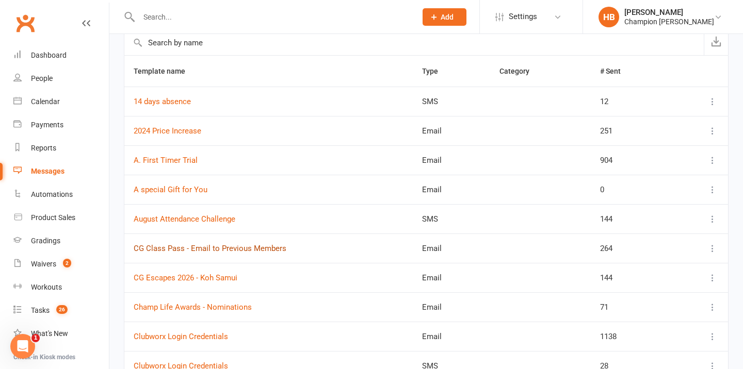
click at [157, 251] on link "CG Class Pass - Email to Previous Members" at bounding box center [210, 248] width 153 height 9
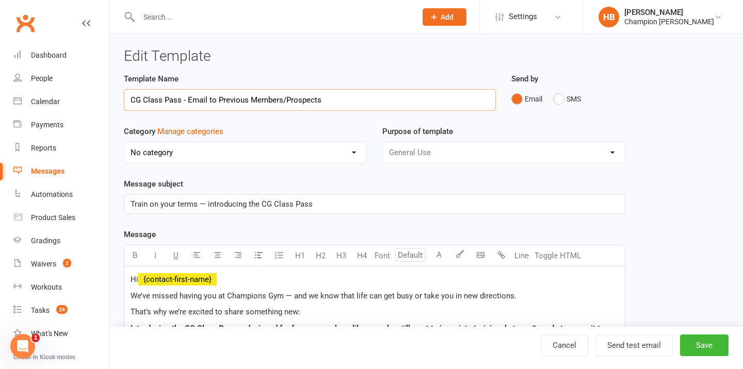
type input "CG Class Pass - Email to Previous Members/Prospects"
click at [278, 205] on span "Train on your terms — introducing the CG Class Pass" at bounding box center [222, 204] width 182 height 9
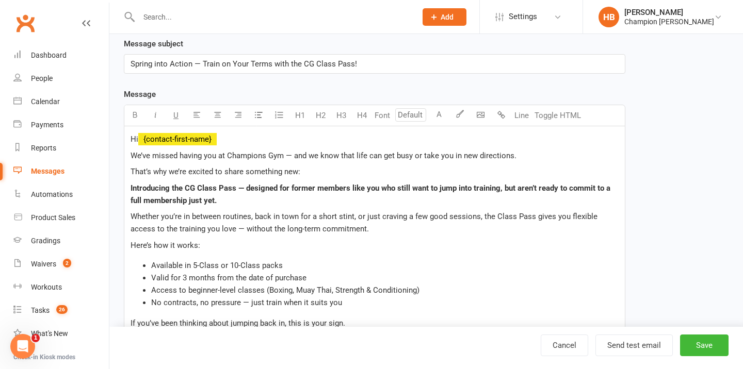
scroll to position [144, 0]
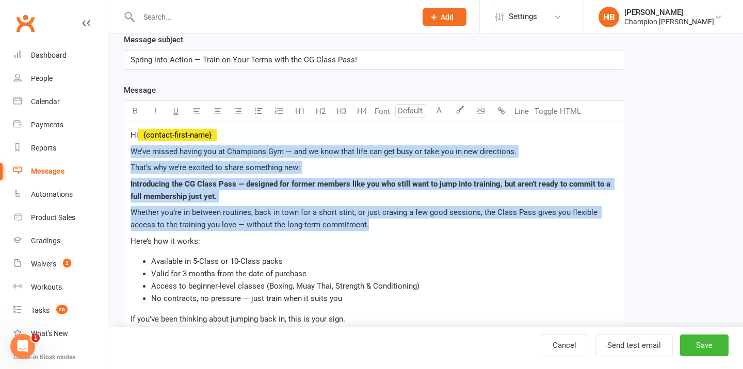
drag, startPoint x: 347, startPoint y: 223, endPoint x: 113, endPoint y: 151, distance: 244.8
click at [113, 152] on div "Edit Template Template Name CG Class Pass - Email to Previous Members/Prospects…" at bounding box center [426, 342] width 634 height 904
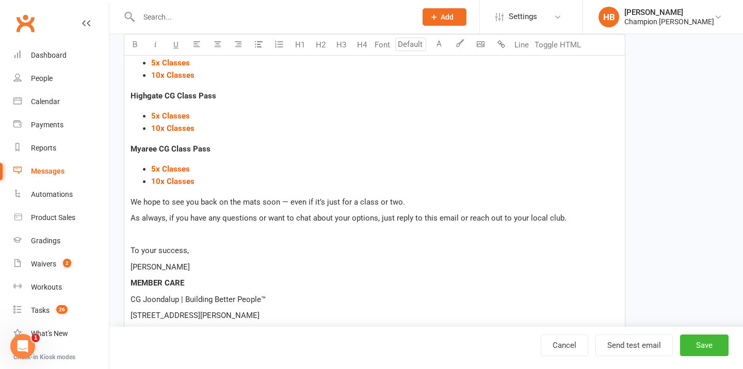
scroll to position [468, 0]
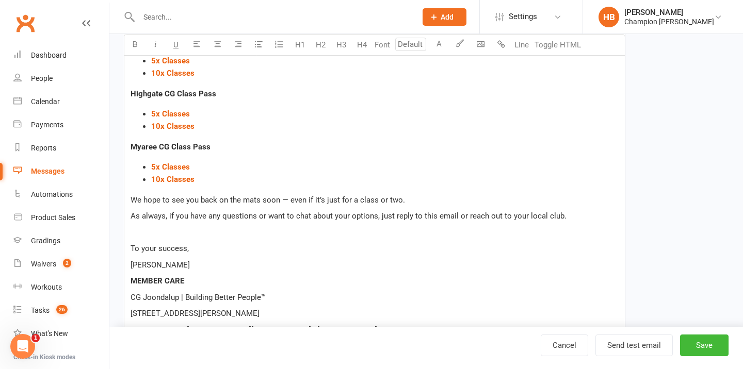
click at [218, 199] on span "We hope to see you back on the mats soon — even if it’s just for a class or two." at bounding box center [268, 200] width 274 height 9
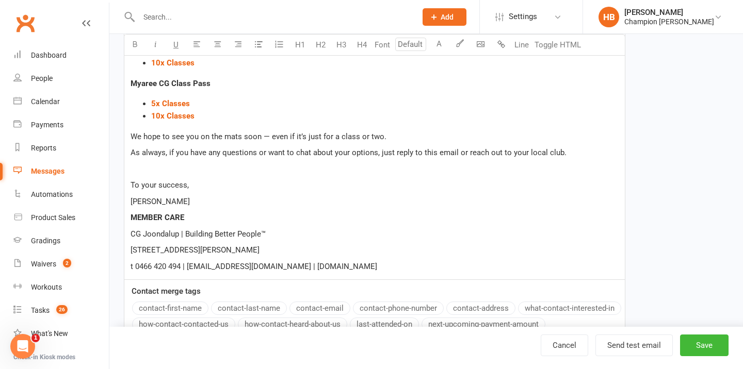
scroll to position [538, 0]
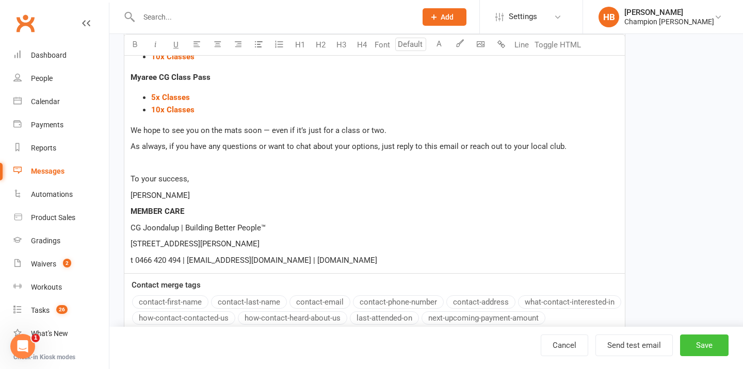
click at [695, 346] on button "Save" at bounding box center [704, 346] width 48 height 22
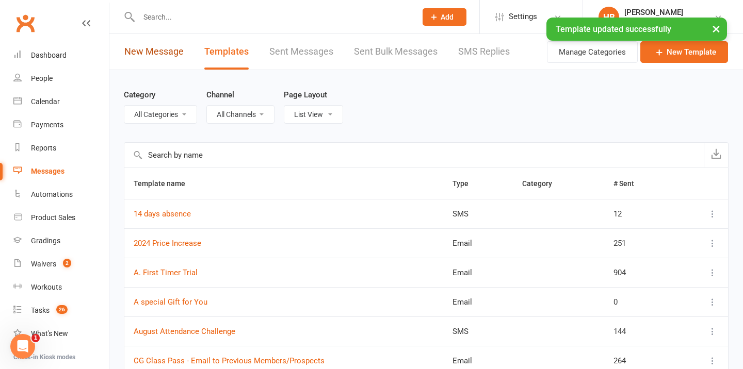
click at [142, 52] on link "New Message" at bounding box center [153, 52] width 59 height 36
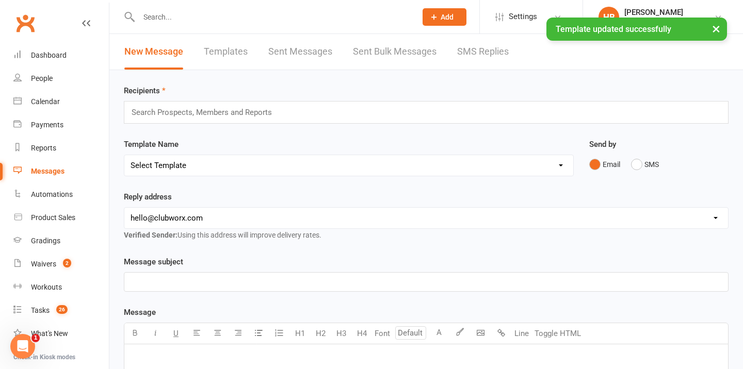
click at [203, 109] on input "text" at bounding box center [206, 112] width 151 height 13
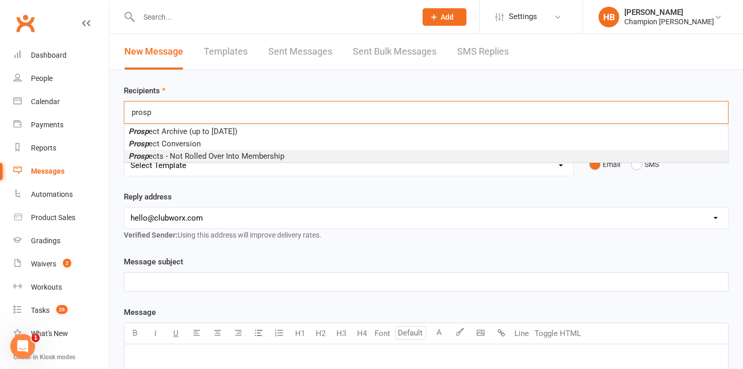
type input "prosp"
click at [214, 153] on span "Prosp ects - Not Rolled Over Into Membership" at bounding box center [206, 156] width 156 height 9
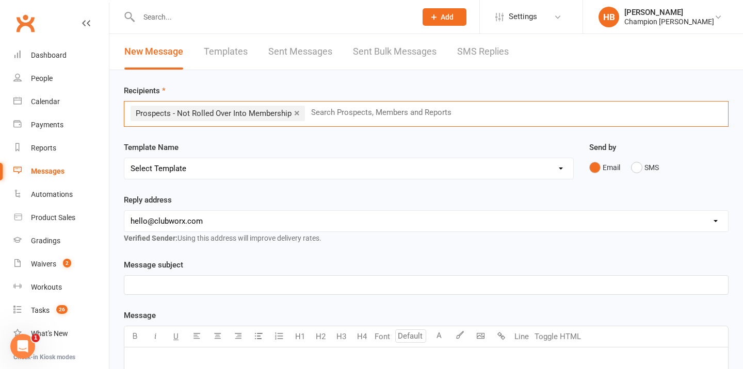
click at [204, 168] on select "Select Template [Email] Goal Setting Template [SMS] 14 days absence [Email] 202…" at bounding box center [348, 168] width 449 height 21
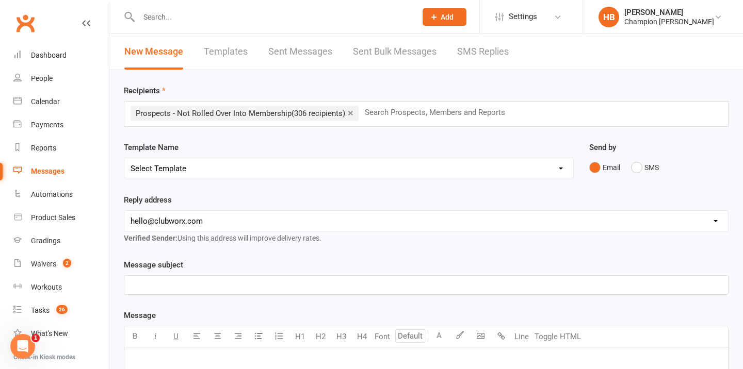
select select "6"
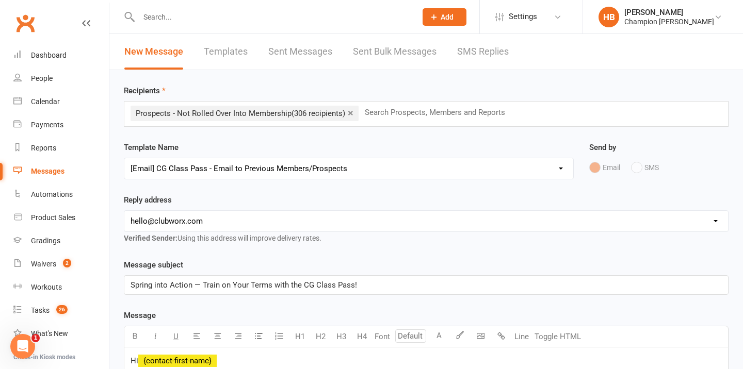
click at [207, 214] on select "hello@clubworx.com joondalup@championsgym.com.au helen@championsgym.com.au admi…" at bounding box center [426, 221] width 604 height 21
select select "1"
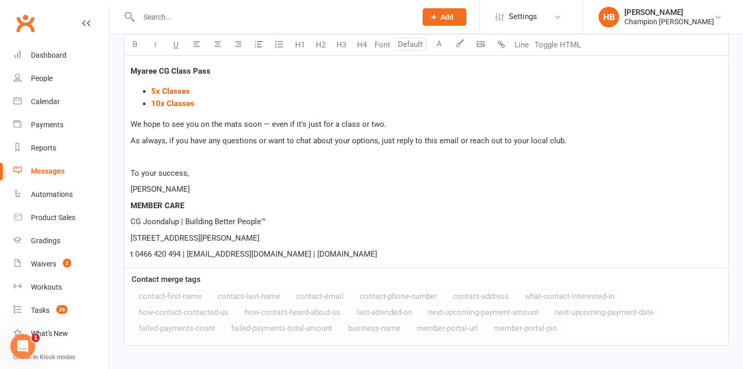
scroll to position [669, 0]
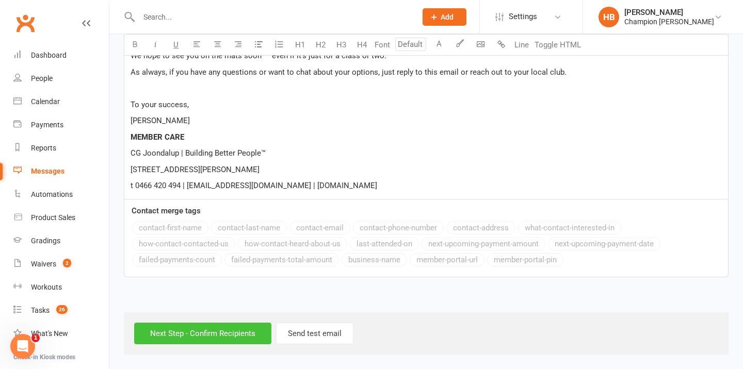
click at [189, 327] on input "Next Step - Confirm Recipients" at bounding box center [202, 334] width 137 height 22
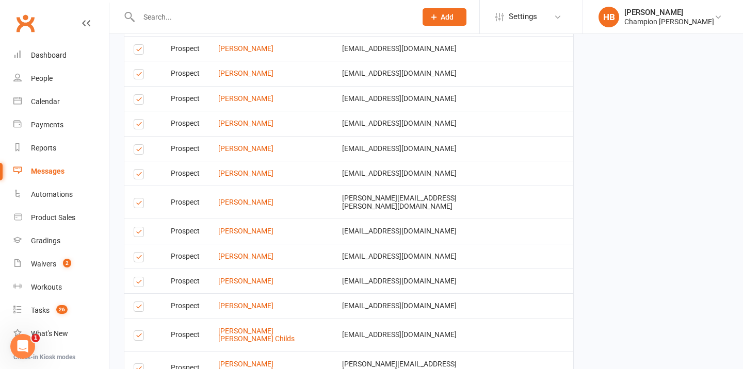
scroll to position [1804, 0]
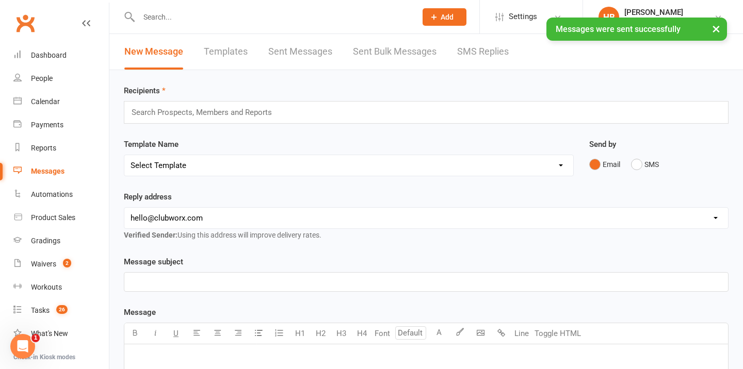
click at [716, 31] on button "×" at bounding box center [716, 29] width 19 height 22
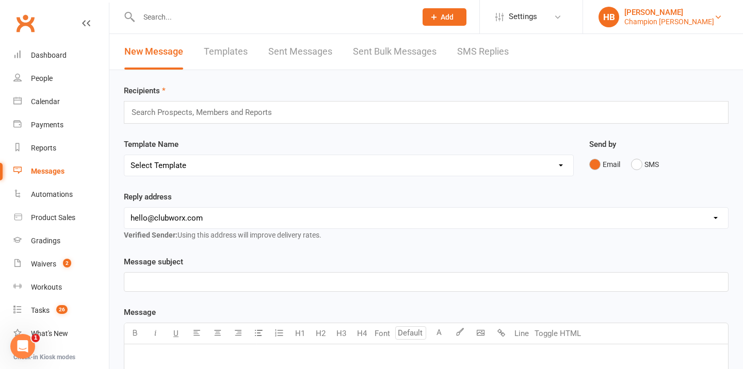
click at [707, 15] on div "[PERSON_NAME]" at bounding box center [669, 12] width 90 height 9
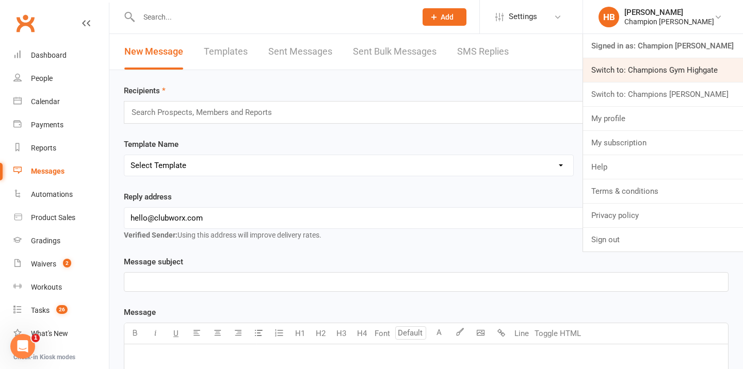
click at [697, 65] on link "Switch to: Champions Gym Highgate" at bounding box center [663, 70] width 160 height 24
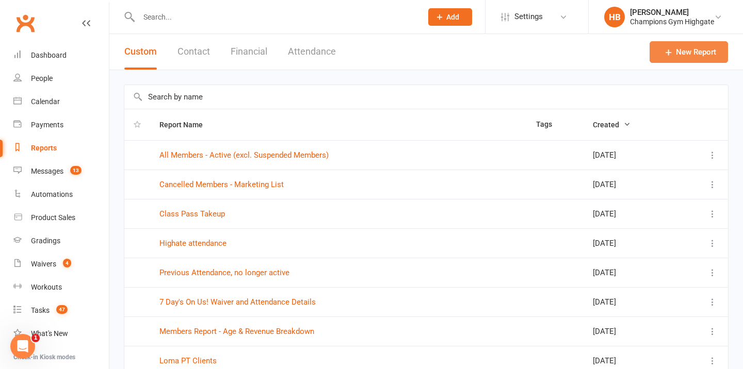
click at [673, 41] on link "New Report" at bounding box center [689, 52] width 78 height 22
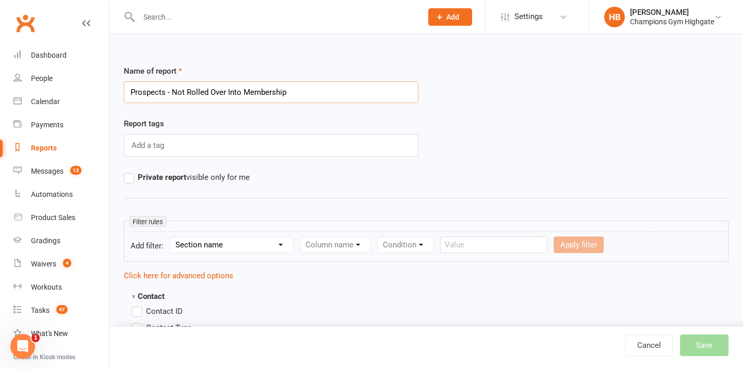
type input "Prospects - Not Rolled Over Into Membership"
click at [211, 242] on select "Section name Contact Attendance Aggregate Payment Booking Waitlist Attendees Ca…" at bounding box center [231, 244] width 123 height 15
select select "0"
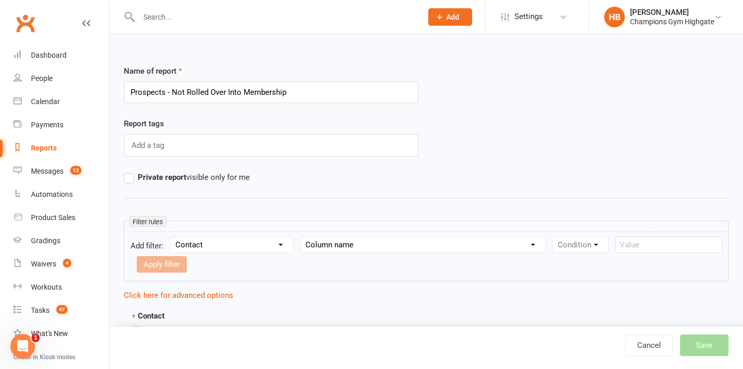
click at [373, 231] on div "Filter rules" at bounding box center [426, 226] width 605 height 11
click at [374, 245] on select "Column name Contact Type First Name Last Name Full Name Email Phone Number Addr…" at bounding box center [422, 244] width 245 height 15
select select "0"
click at [566, 245] on select "Condition Equals Does not equal Contains Does not contain Is blank or does not …" at bounding box center [612, 244] width 119 height 15
select select "0"
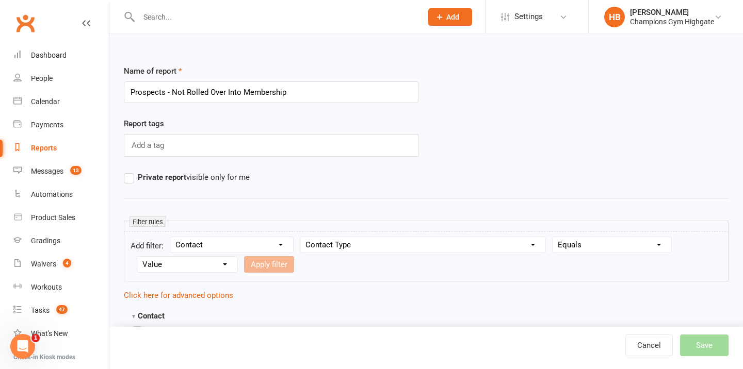
click at [202, 270] on select "Value Member Prospect Non-attending Contact" at bounding box center [187, 264] width 100 height 15
select select "1"
click at [264, 268] on button "Apply filter" at bounding box center [269, 264] width 50 height 17
select select
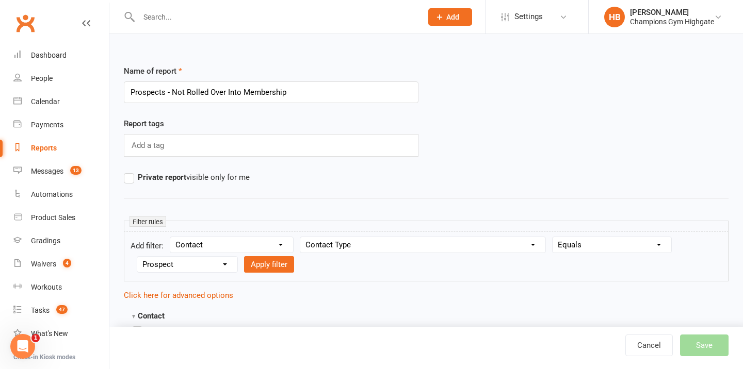
select select
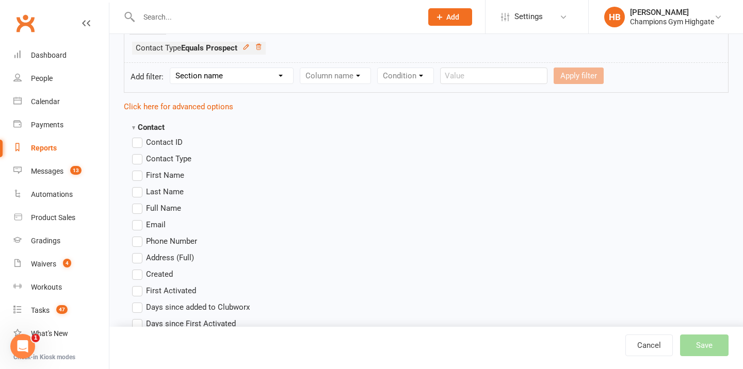
scroll to position [229, 0]
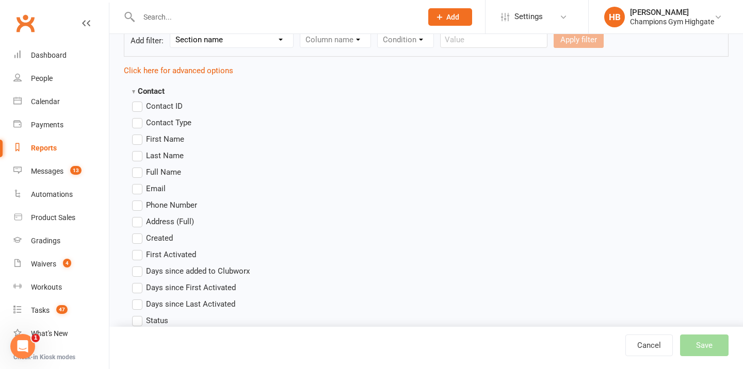
click at [140, 175] on label "Full Name" at bounding box center [156, 172] width 49 height 12
click at [139, 166] on input "Full Name" at bounding box center [135, 166] width 7 height 0
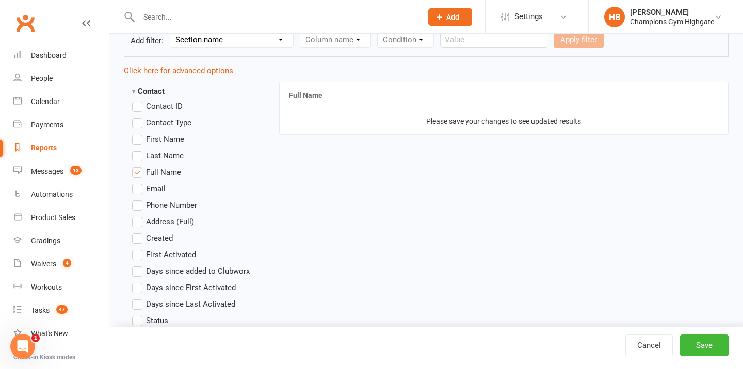
click at [140, 192] on label "Email" at bounding box center [149, 189] width 34 height 12
click at [139, 183] on input "Email" at bounding box center [135, 183] width 7 height 0
click at [140, 205] on label "Phone Number" at bounding box center [164, 205] width 65 height 12
click at [139, 199] on input "Phone Number" at bounding box center [135, 199] width 7 height 0
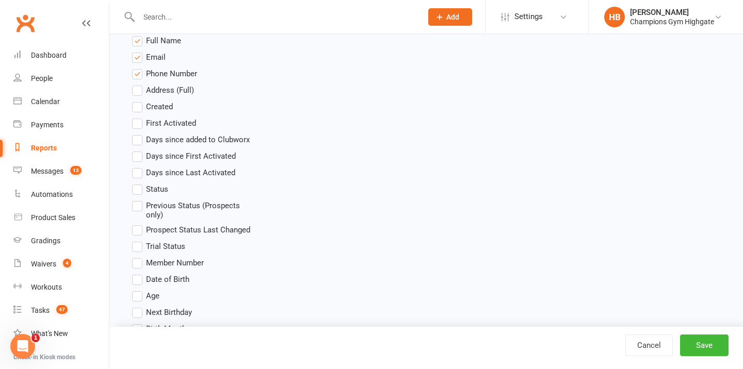
scroll to position [366, 0]
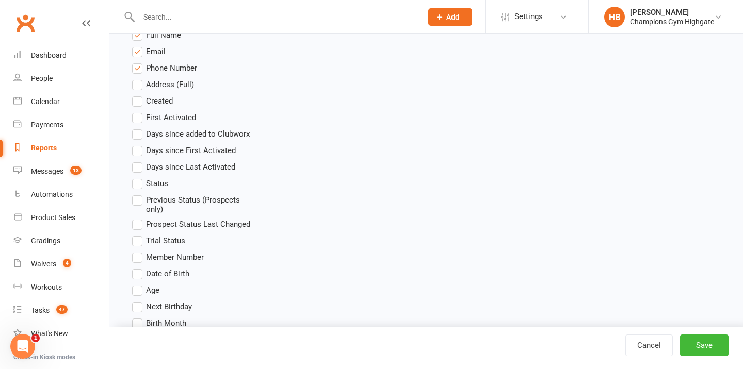
click at [141, 182] on label "Status" at bounding box center [150, 183] width 36 height 12
click at [139, 177] on input "Status" at bounding box center [135, 177] width 7 height 0
click at [137, 203] on label "Previous Status (Prospects only)" at bounding box center [193, 204] width 123 height 20
click at [137, 194] on input "Previous Status (Prospects only)" at bounding box center [135, 194] width 7 height 0
click at [704, 336] on button "Save" at bounding box center [704, 346] width 48 height 22
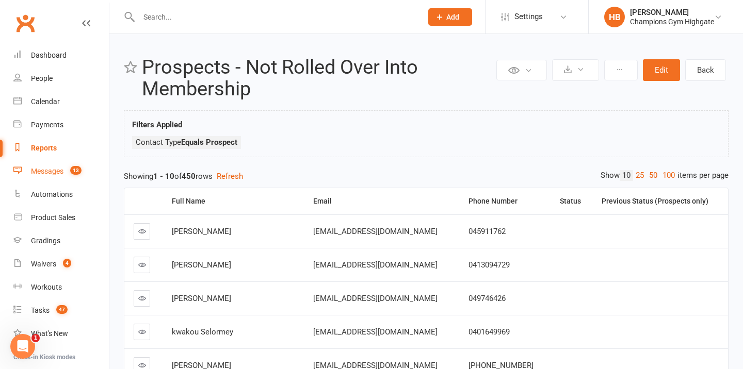
click at [40, 171] on div "Messages" at bounding box center [47, 171] width 33 height 8
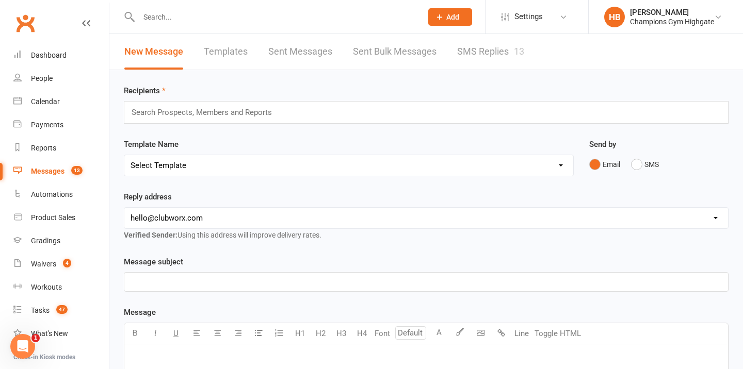
click at [221, 43] on link "Templates" at bounding box center [226, 52] width 44 height 36
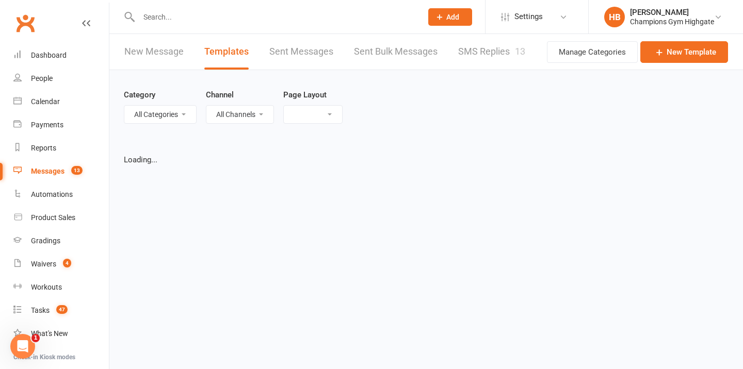
select select "list"
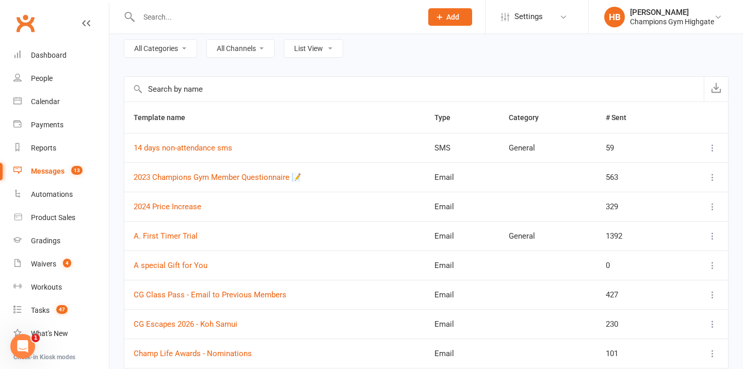
scroll to position [77, 0]
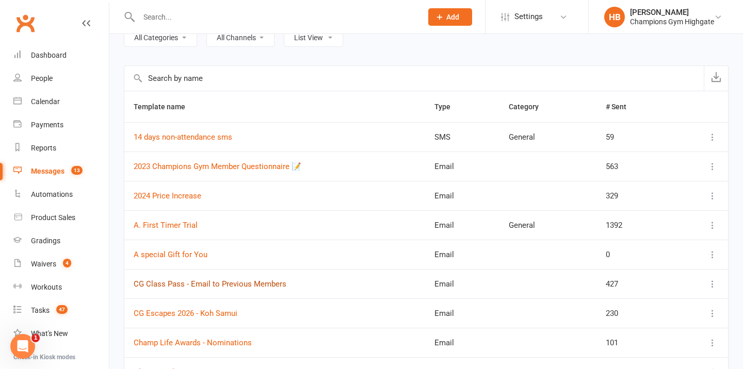
click at [178, 284] on link "CG Class Pass - Email to Previous Members" at bounding box center [210, 284] width 153 height 9
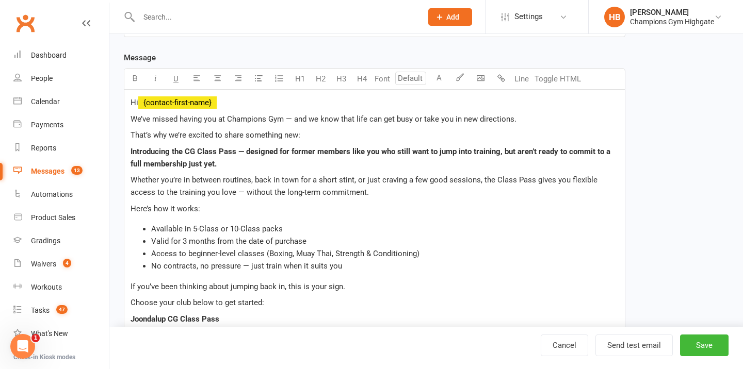
scroll to position [181, 0]
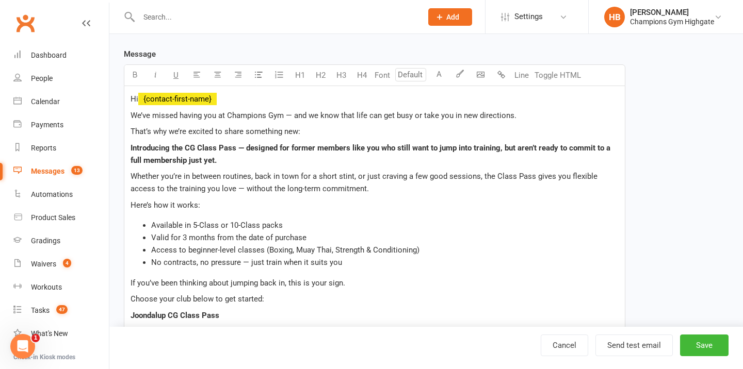
type input "CG Class Pass - Email to Previous Members/Prospects"
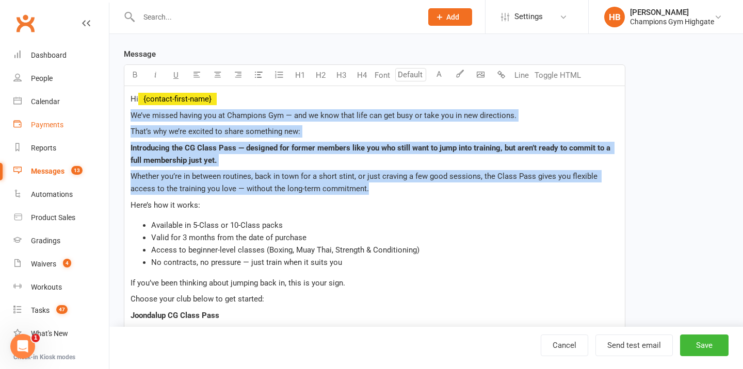
drag, startPoint x: 359, startPoint y: 186, endPoint x: 101, endPoint y: 115, distance: 267.7
click at [101, 115] on ui-view "Prospect Member Non-attending contact Class / event Appointment Grading event T…" at bounding box center [371, 298] width 743 height 952
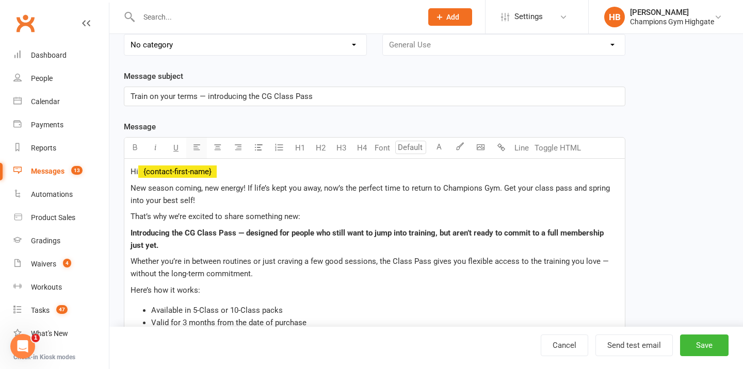
scroll to position [68, 0]
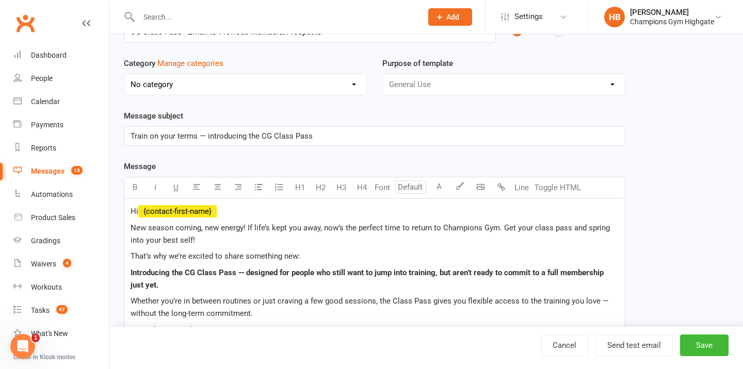
click at [188, 133] on span "Train on your terms — introducing the CG Class Pass" at bounding box center [222, 136] width 182 height 9
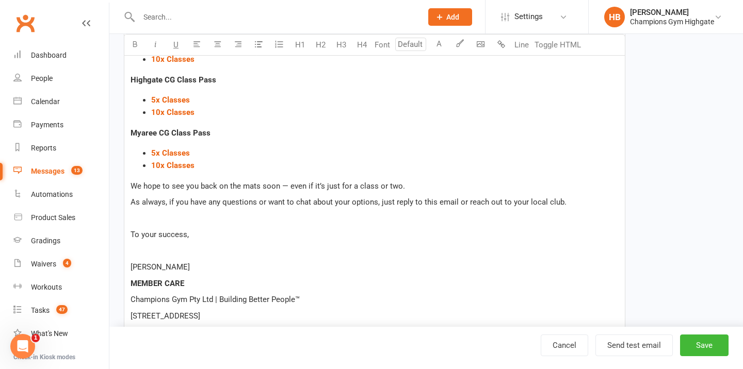
scroll to position [501, 0]
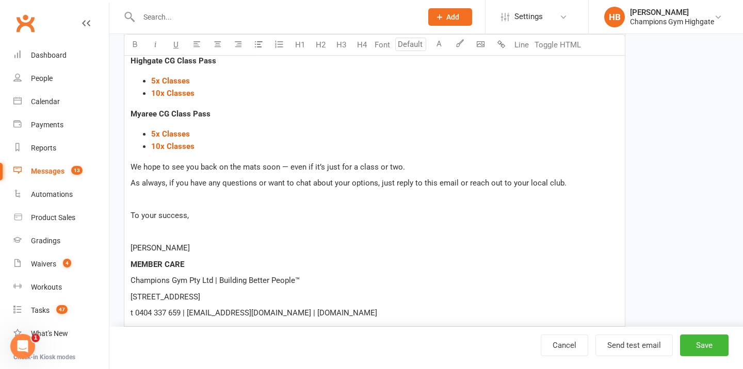
click at [216, 168] on div "Hi ﻿ {contact-first-name} New season coming, new energy! If life’s kept you awa…" at bounding box center [374, 46] width 500 height 561
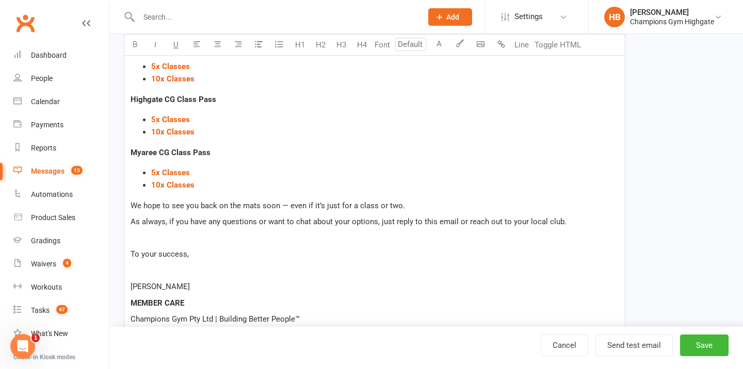
scroll to position [470, 0]
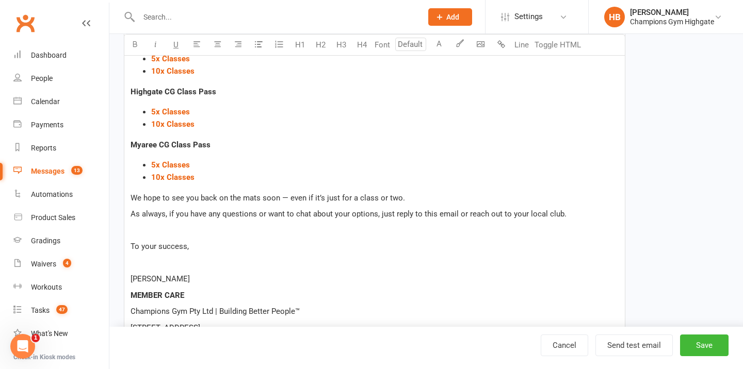
click at [222, 194] on span "We hope to see you back on the mats soon — even if it’s just for a class or two." at bounding box center [268, 197] width 274 height 9
click at [214, 197] on span "We hope to see you back on the mats soon — even if it’s just for a class or two." at bounding box center [268, 197] width 274 height 9
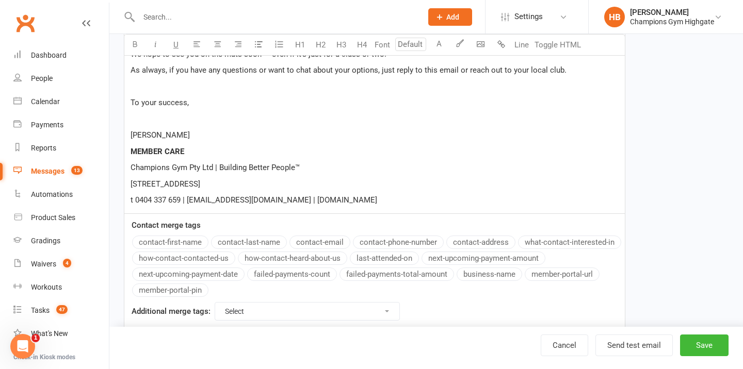
scroll to position [636, 0]
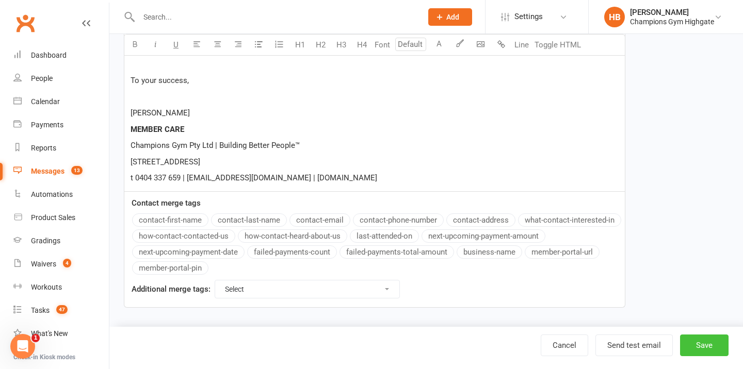
click at [717, 344] on button "Save" at bounding box center [704, 346] width 48 height 22
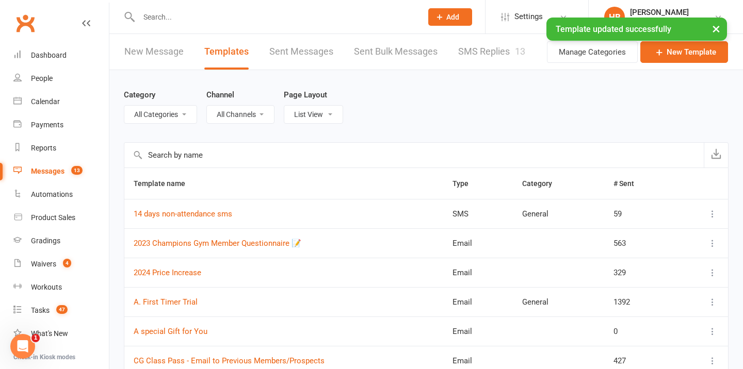
click at [158, 58] on link "New Message" at bounding box center [153, 52] width 59 height 36
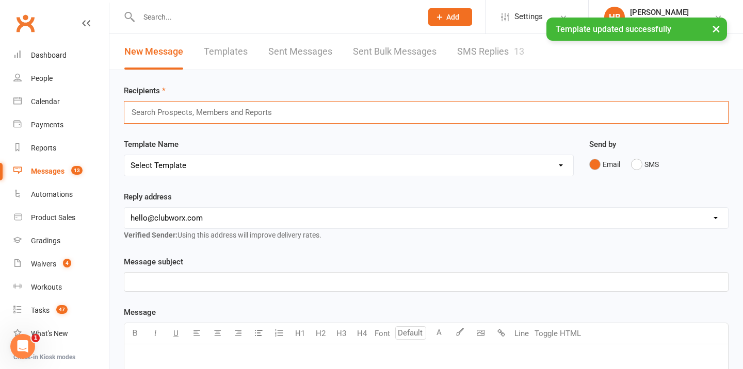
click at [168, 110] on input "text" at bounding box center [206, 112] width 151 height 13
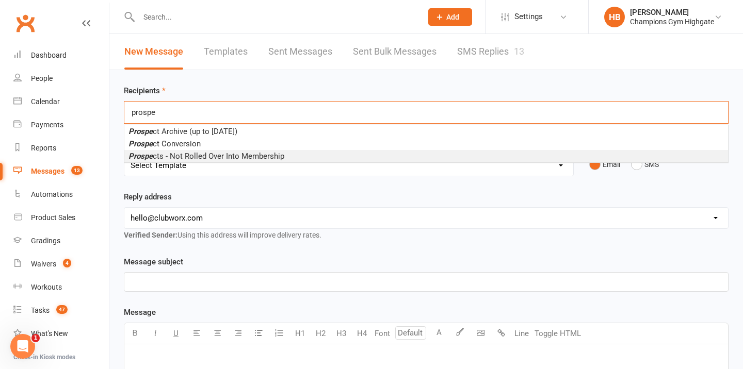
type input "prospe"
click at [181, 153] on span "Prospe cts - Not Rolled Over Into Membership" at bounding box center [206, 156] width 156 height 9
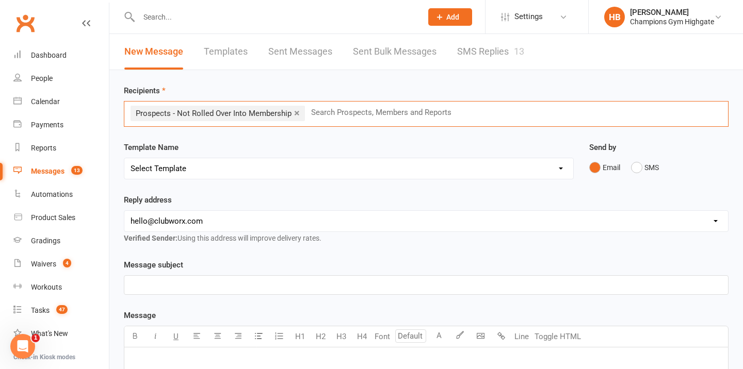
click at [179, 167] on select "Select Template [SMS] 14 days non-attendance sms [Email] A. First Timer Trial […" at bounding box center [348, 168] width 449 height 21
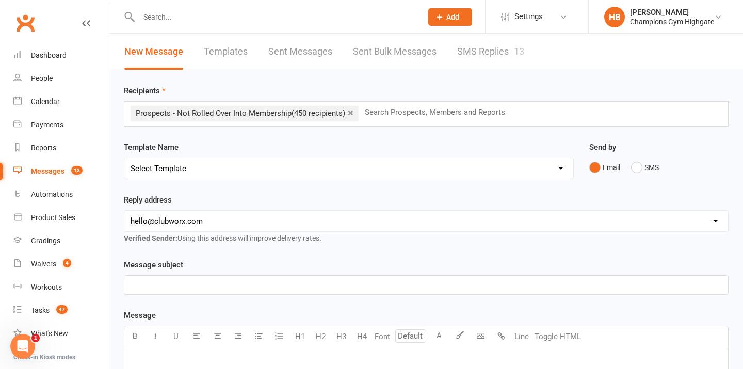
select select "6"
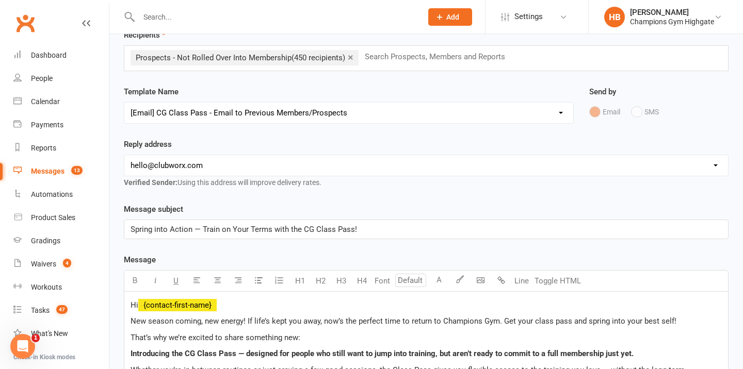
scroll to position [66, 0]
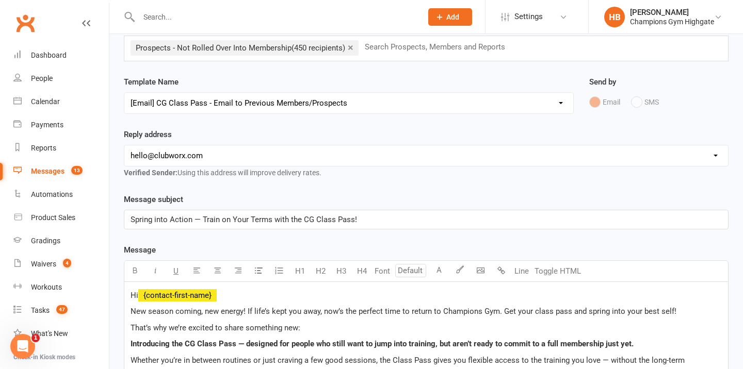
click at [196, 154] on select "hello@clubworx.com membershighgate@championsgym.com.au helen@championsgym.com.a…" at bounding box center [426, 155] width 604 height 21
select select "1"
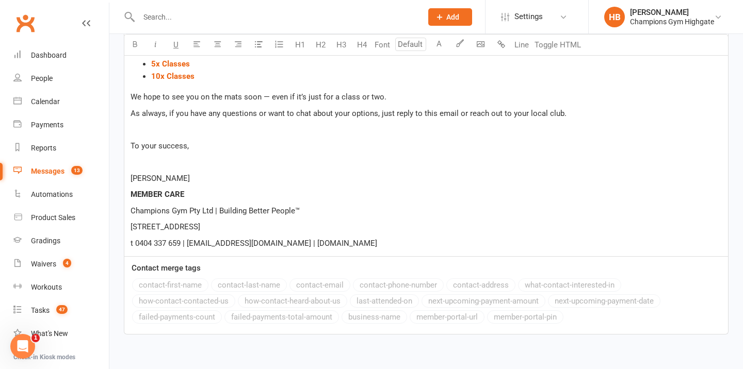
scroll to position [685, 0]
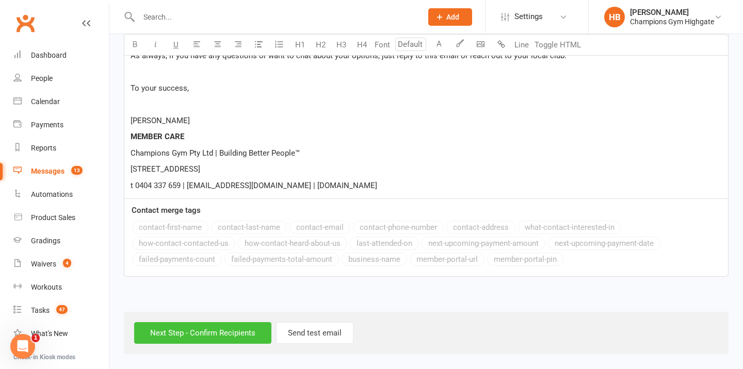
click at [190, 343] on input "Next Step - Confirm Recipients" at bounding box center [202, 333] width 137 height 22
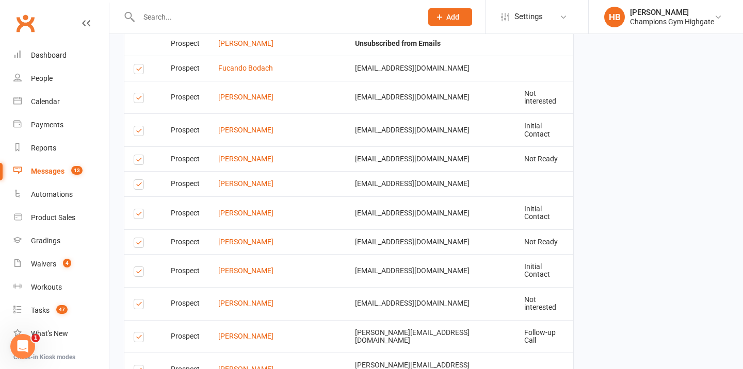
scroll to position [1820, 0]
